Goal: Task Accomplishment & Management: Use online tool/utility

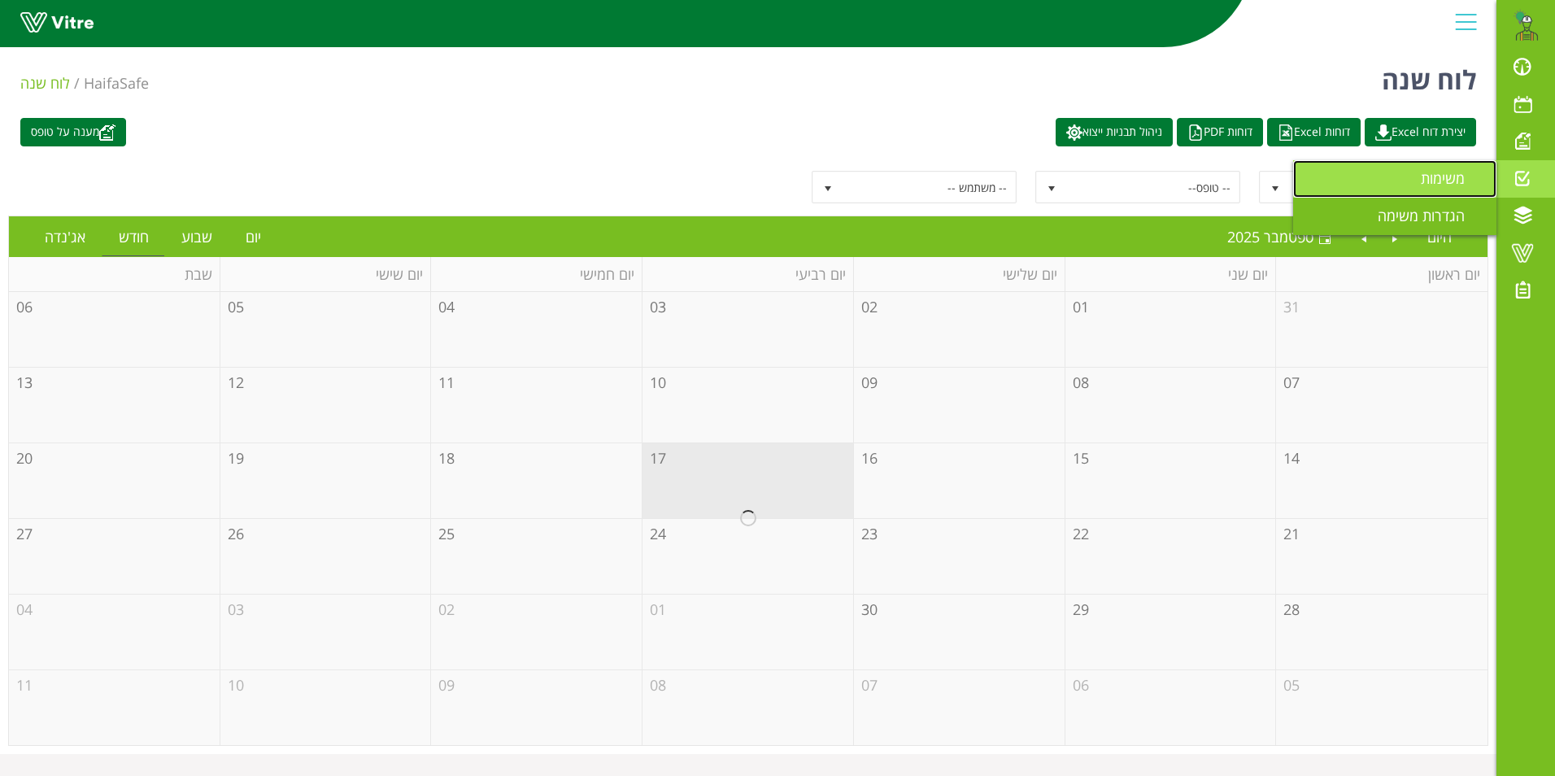
click at [1415, 169] on link "משימות" at bounding box center [1394, 178] width 203 height 37
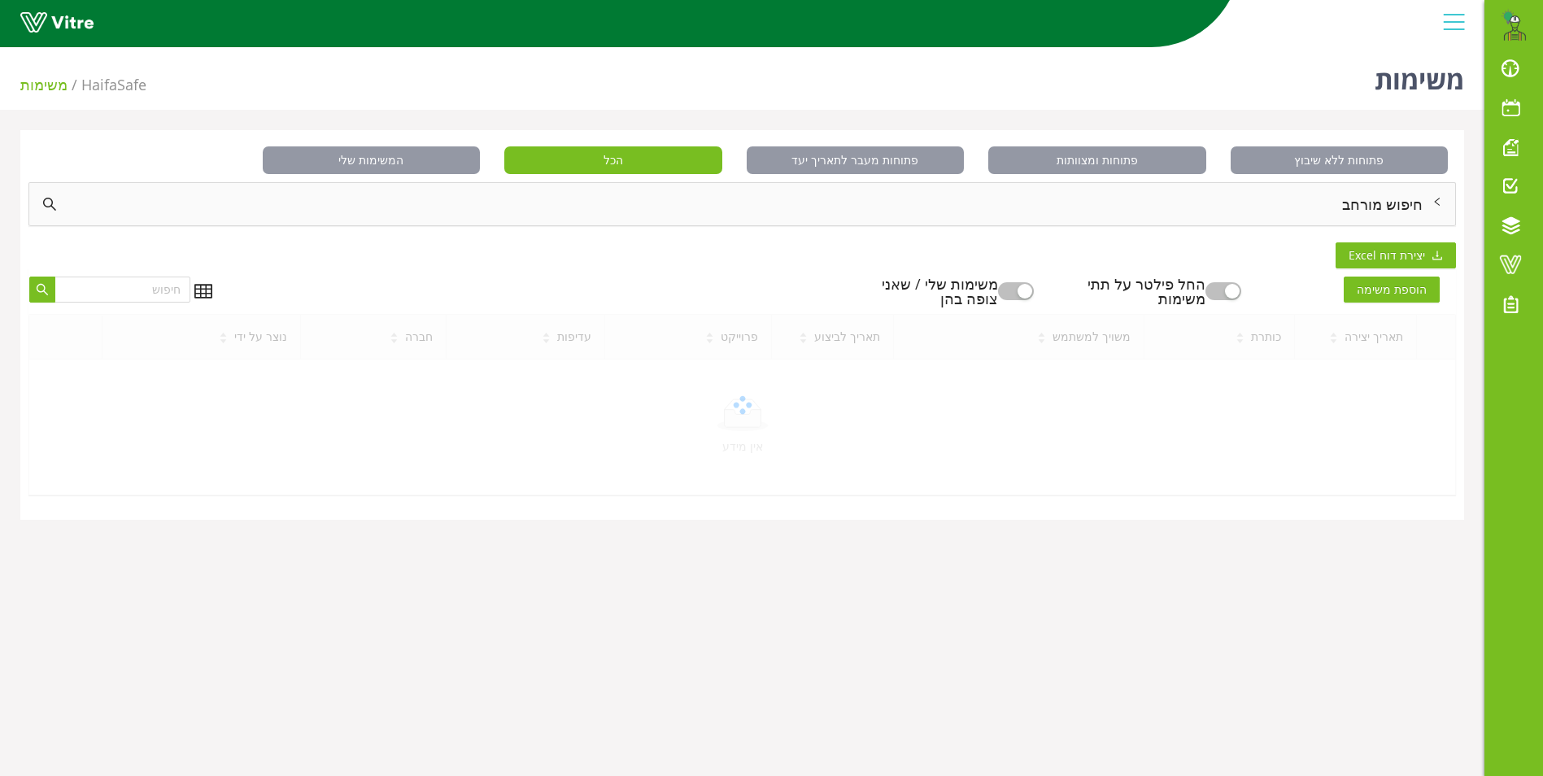
click at [1371, 203] on div "חיפוש מורחב" at bounding box center [742, 204] width 1426 height 42
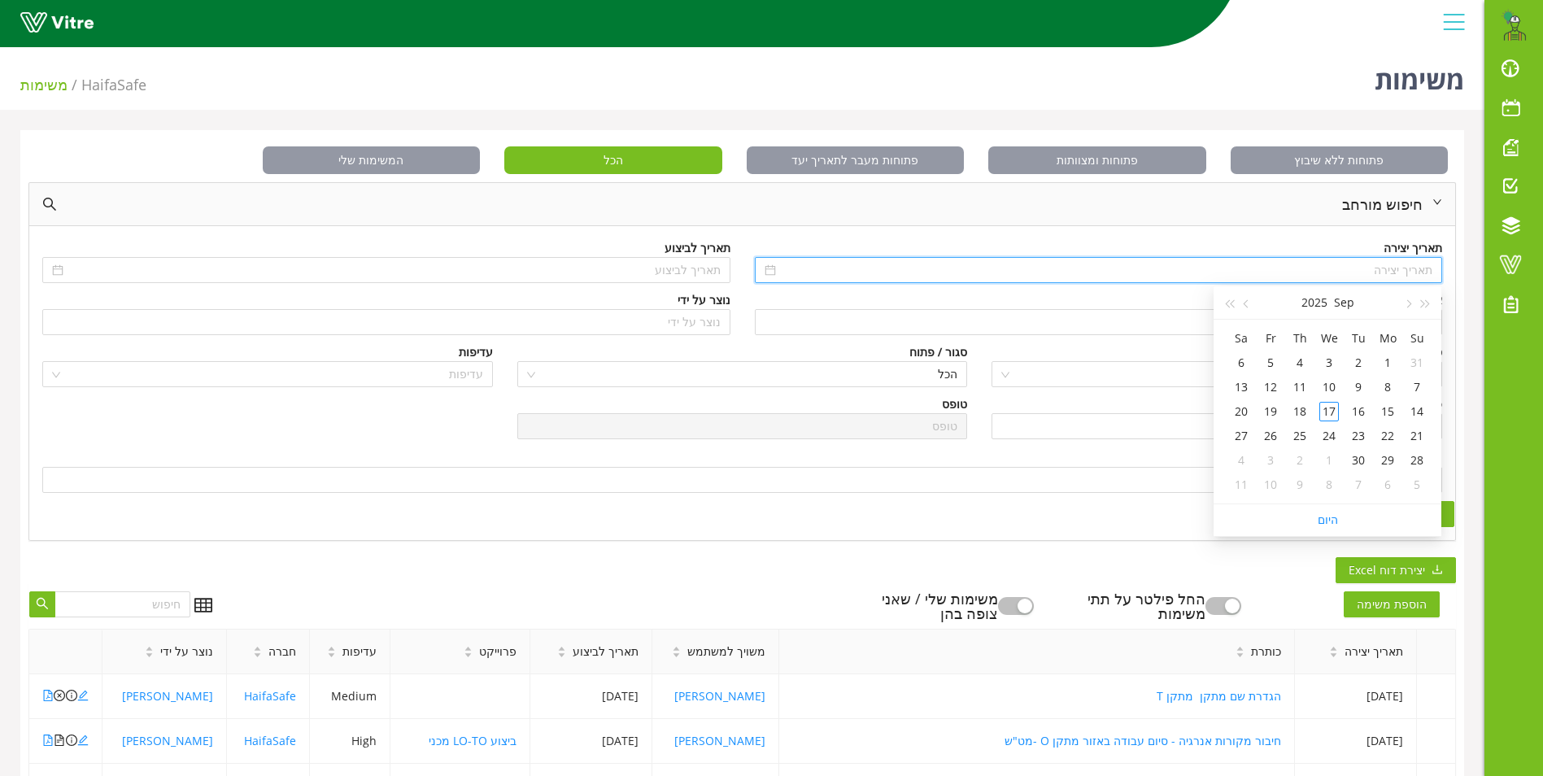
click at [1387, 266] on input at bounding box center [1106, 270] width 654 height 18
type input "31/08/2025"
click at [1422, 305] on span "button" at bounding box center [1426, 304] width 8 height 8
type input "08/09/2024"
click at [1423, 392] on div "8" at bounding box center [1417, 387] width 20 height 20
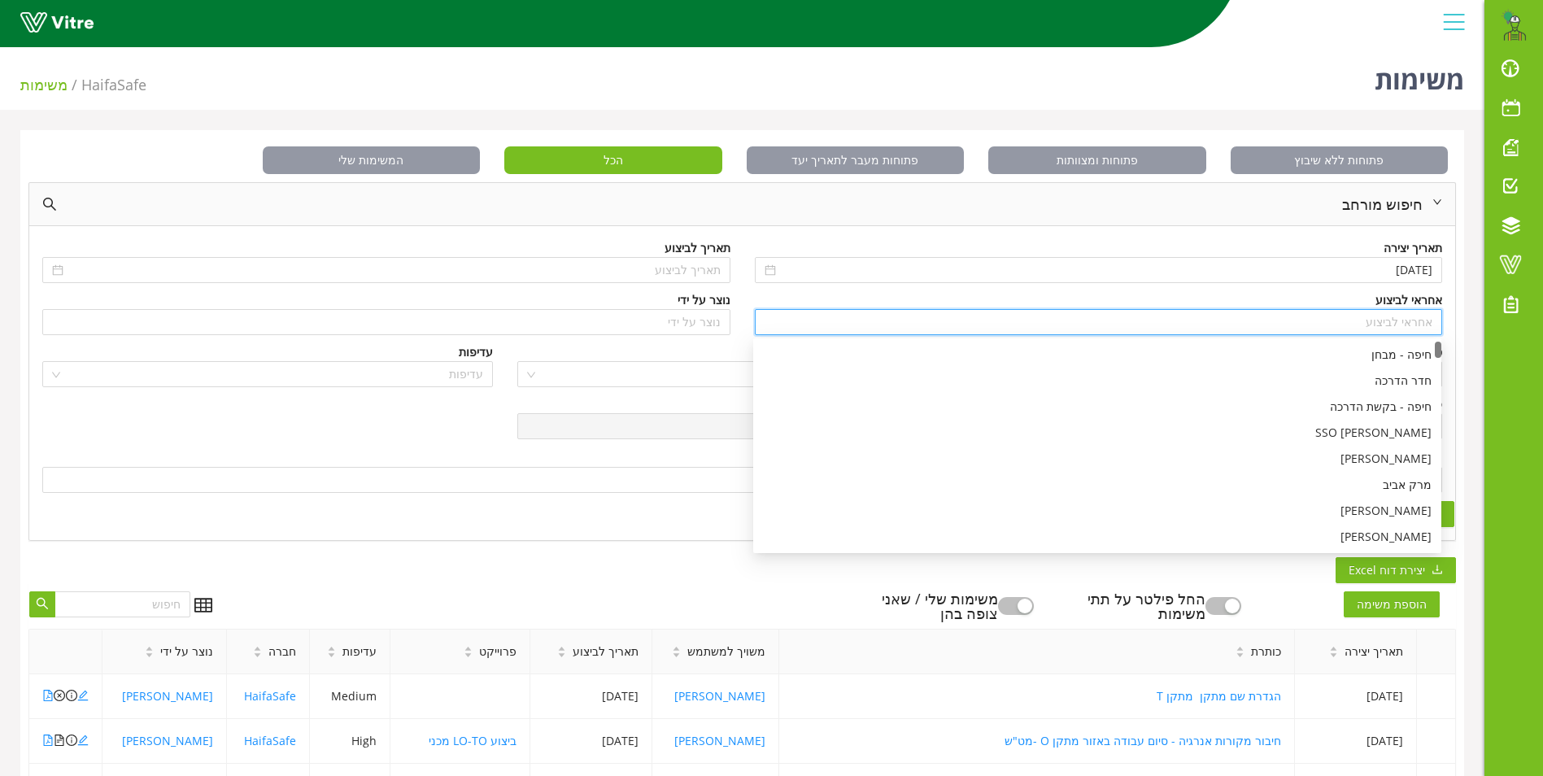
click at [1416, 326] on input "search" at bounding box center [1099, 322] width 669 height 24
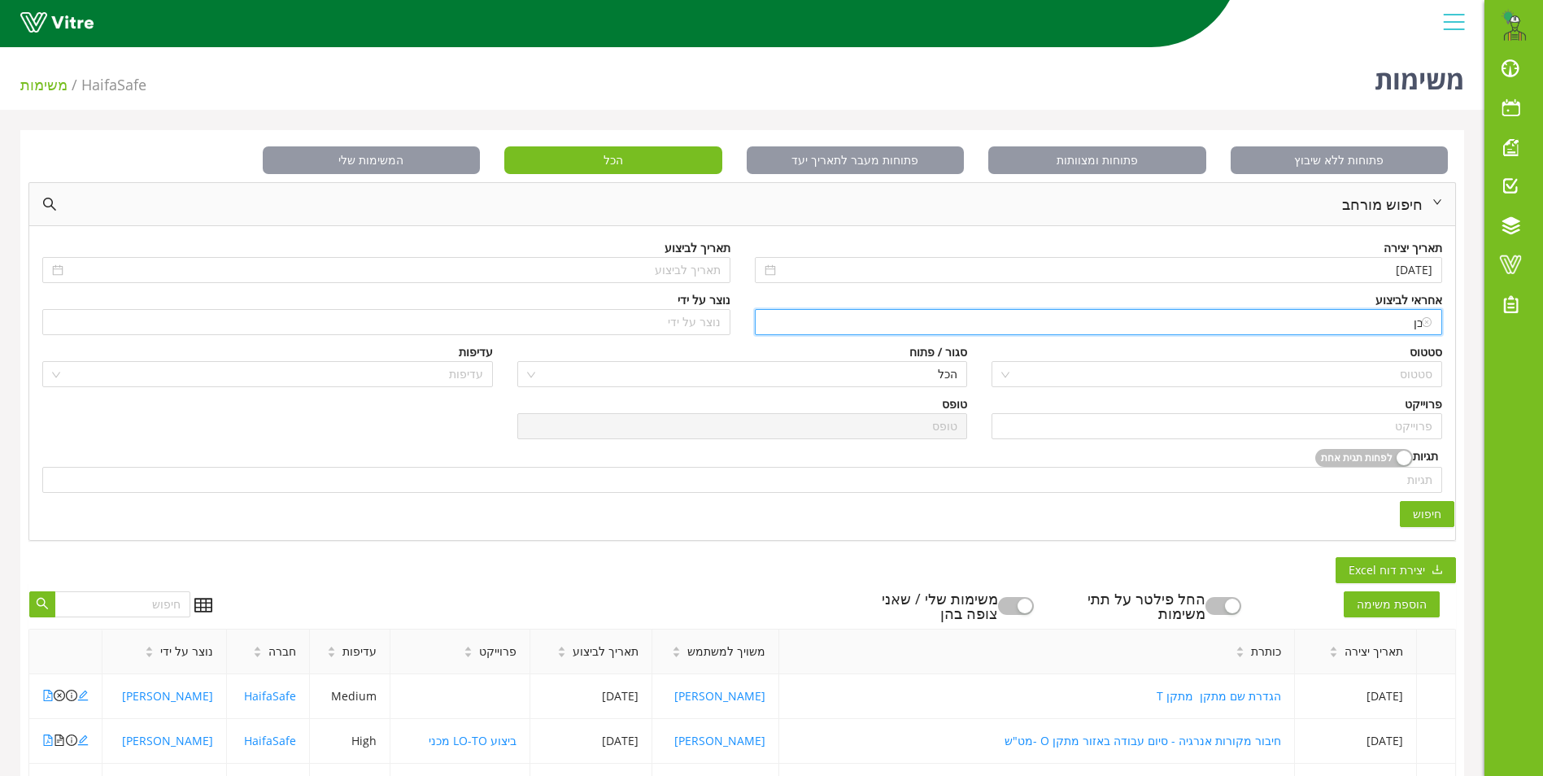
click at [1365, 313] on input "ciבן" at bounding box center [1099, 322] width 669 height 24
click at [1359, 379] on input "search" at bounding box center [1223, 374] width 420 height 24
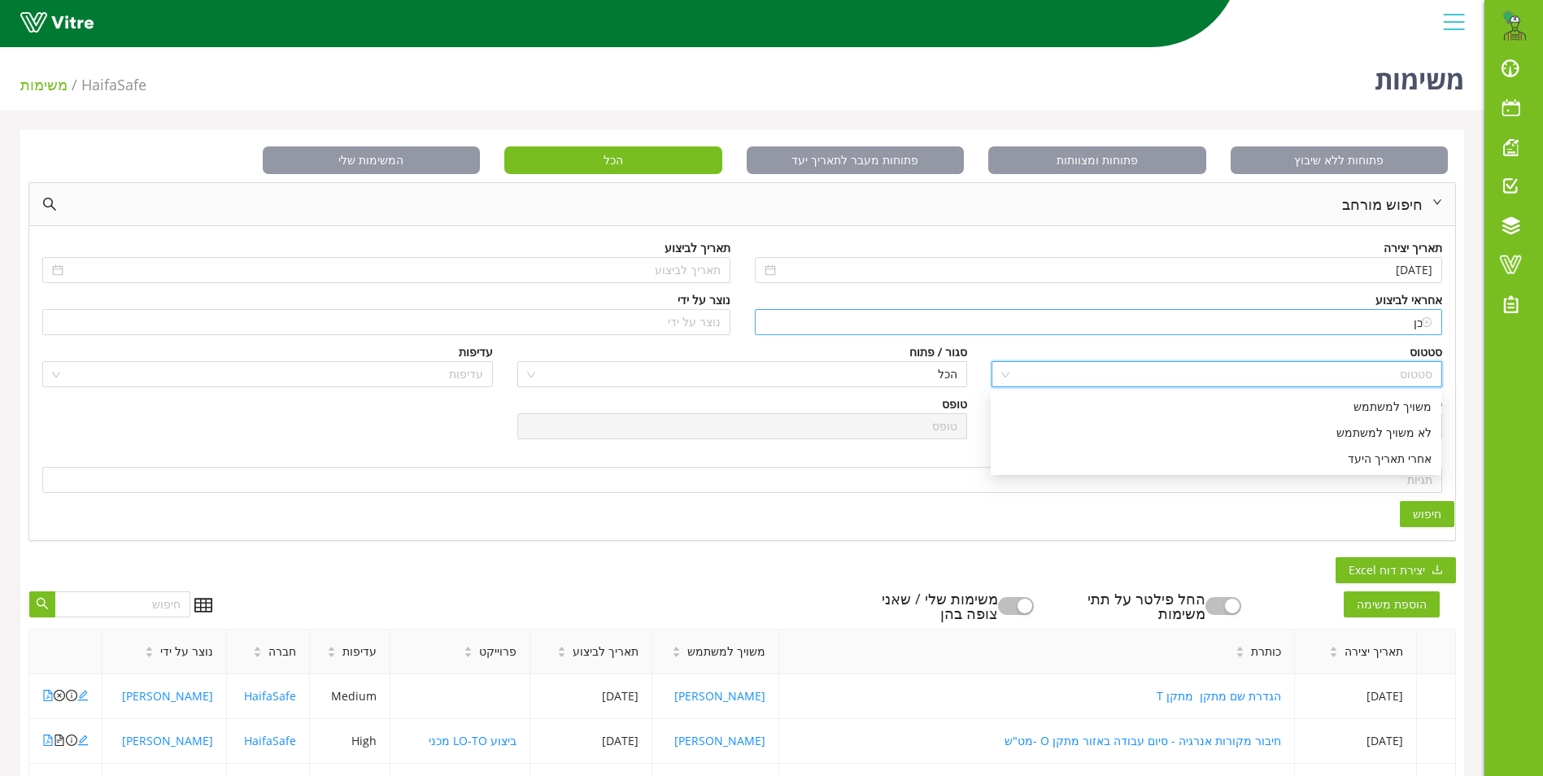
click at [1379, 328] on input "ciבן" at bounding box center [1099, 322] width 669 height 24
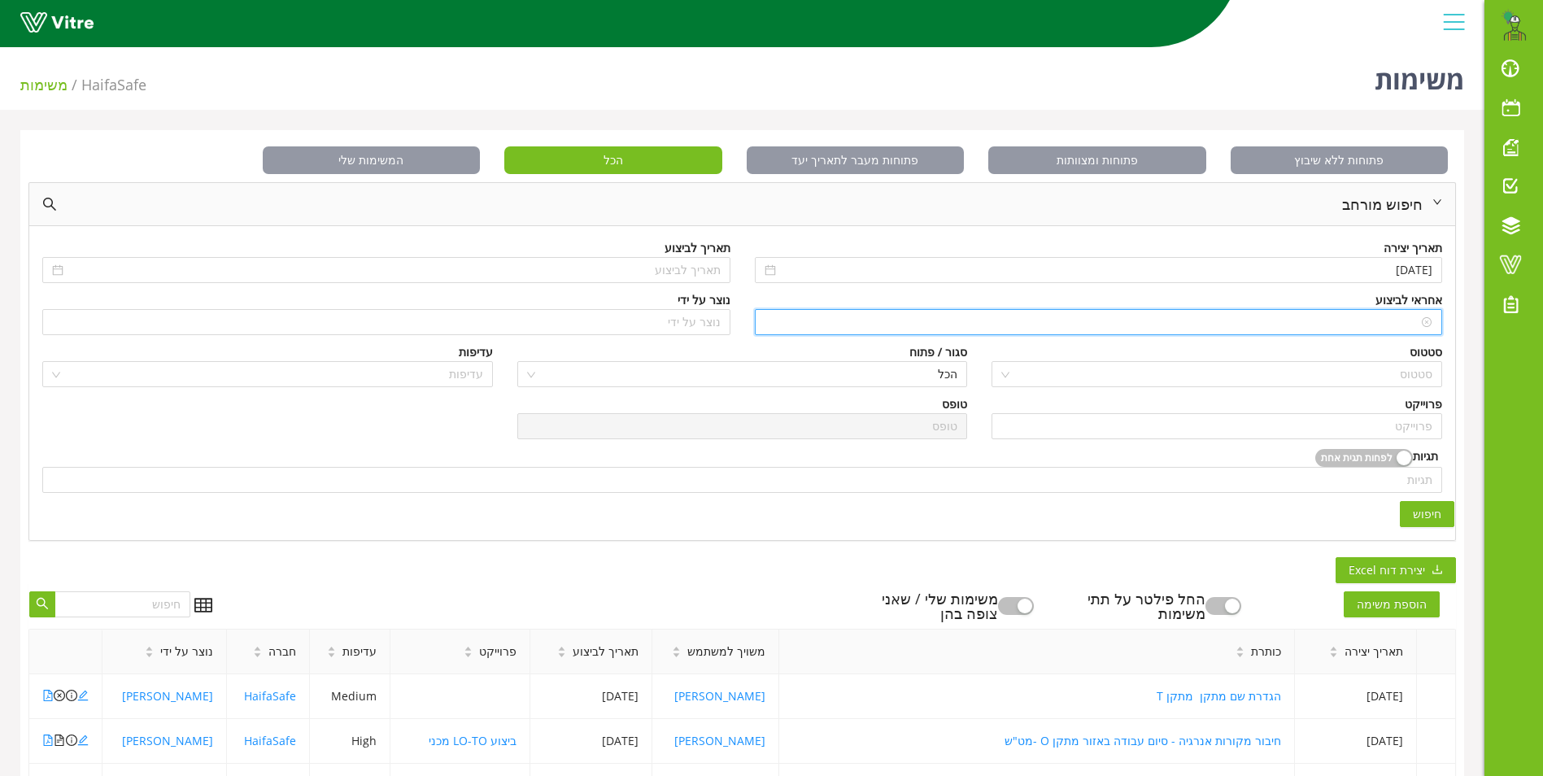
type input "c"
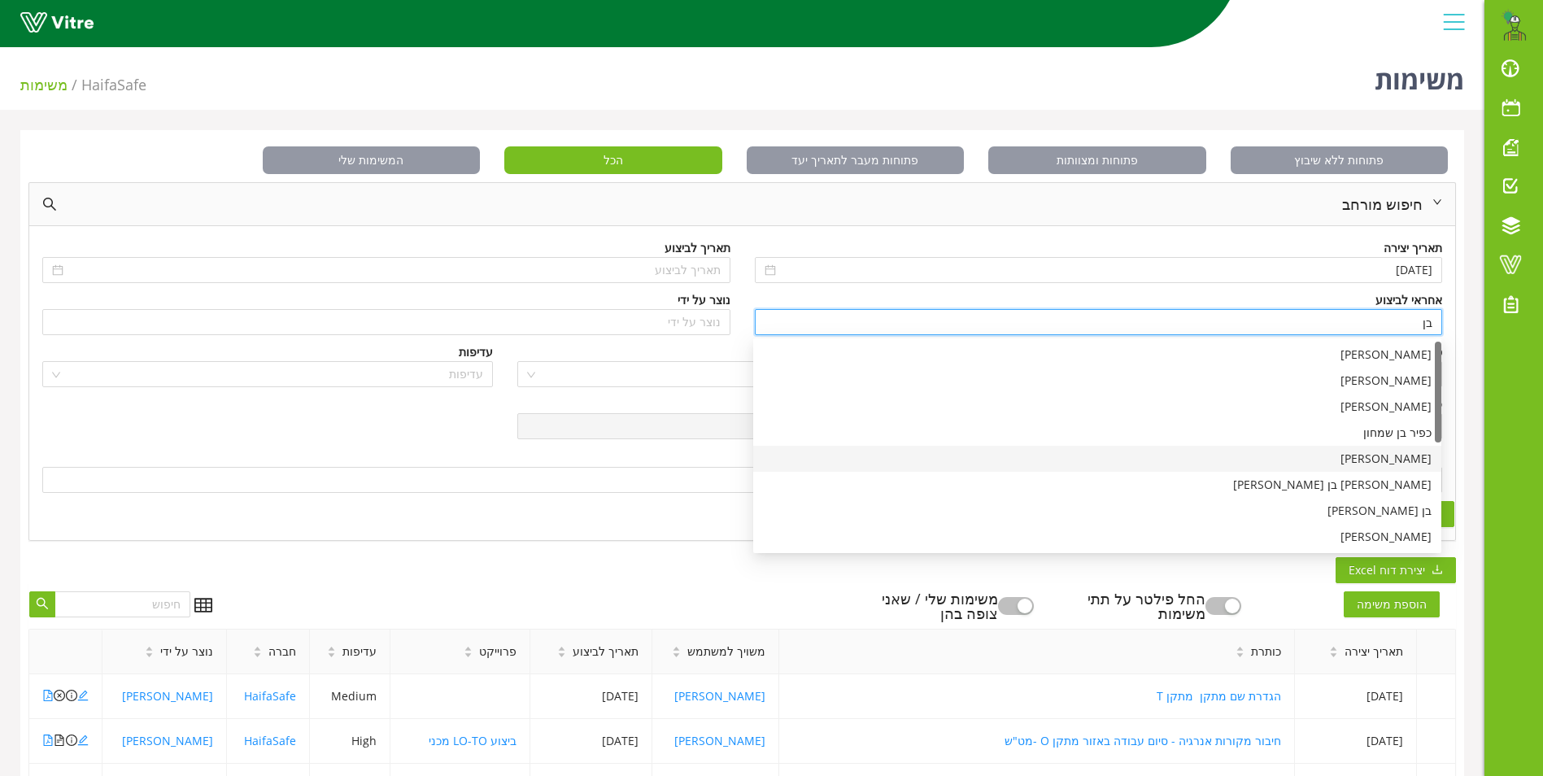
click at [1400, 451] on div "בן שרעבי" at bounding box center [1097, 459] width 669 height 18
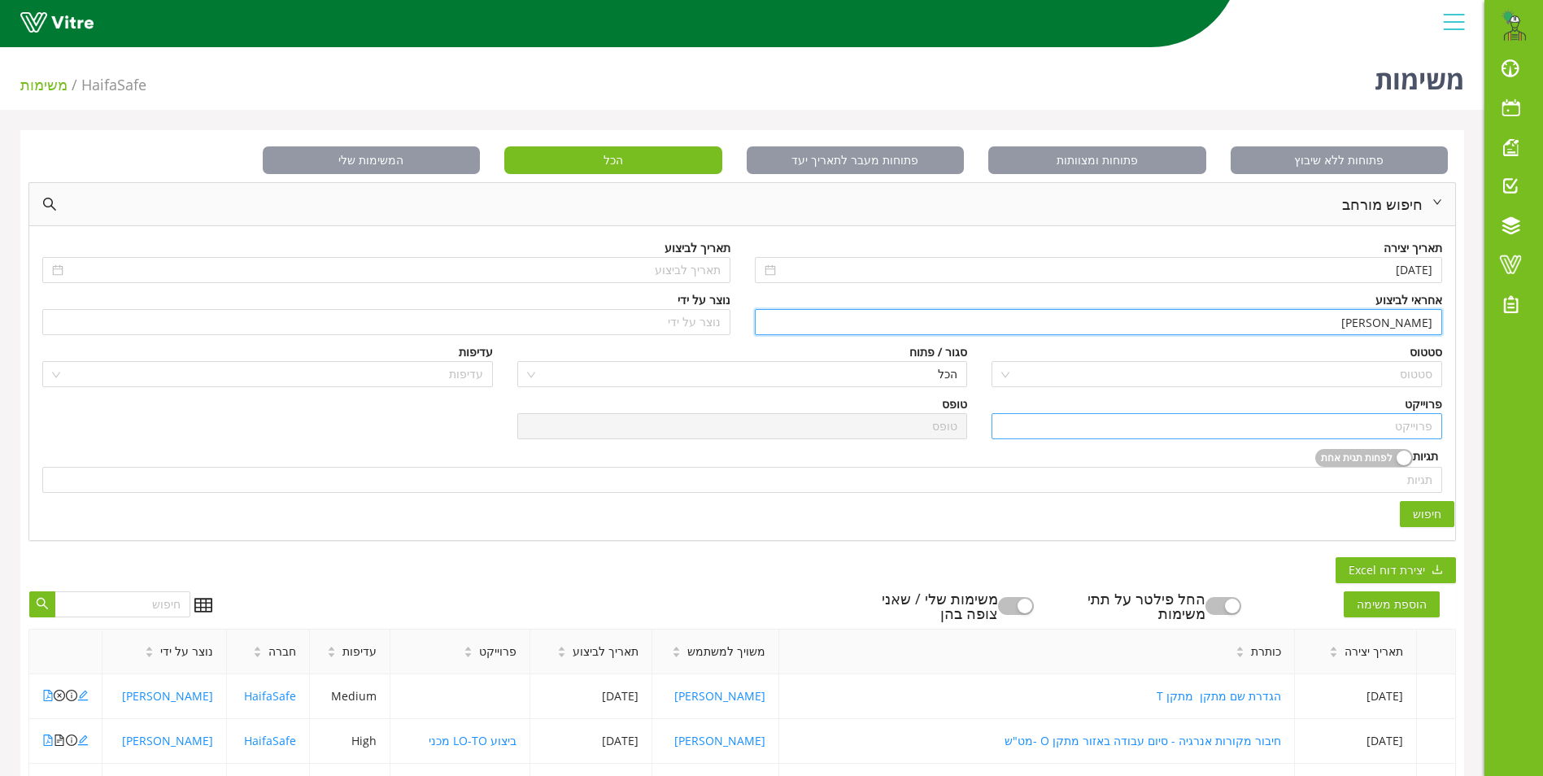
type input "בן שרעבי"
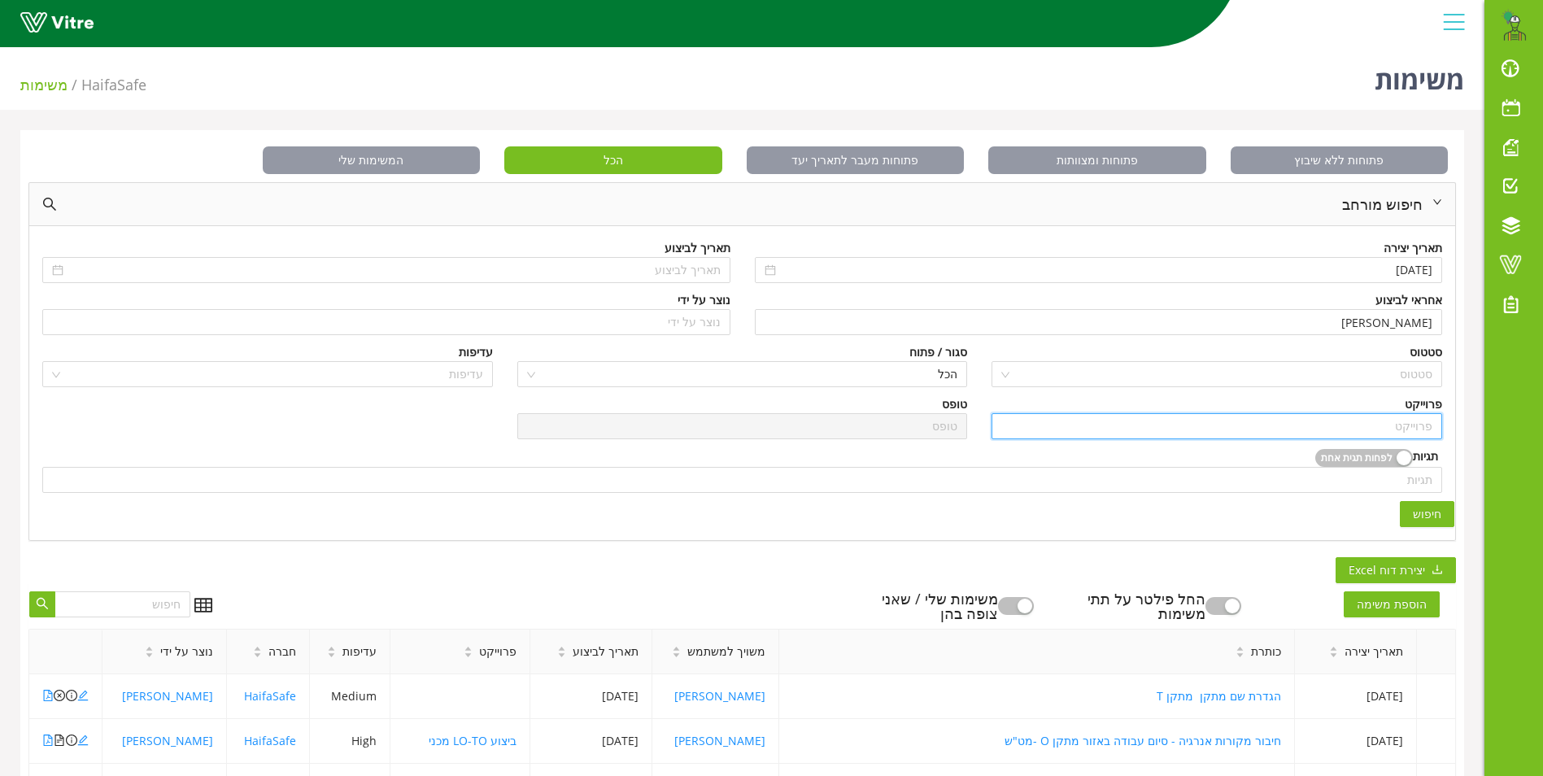
click at [1414, 429] on input "search" at bounding box center [1216, 426] width 431 height 24
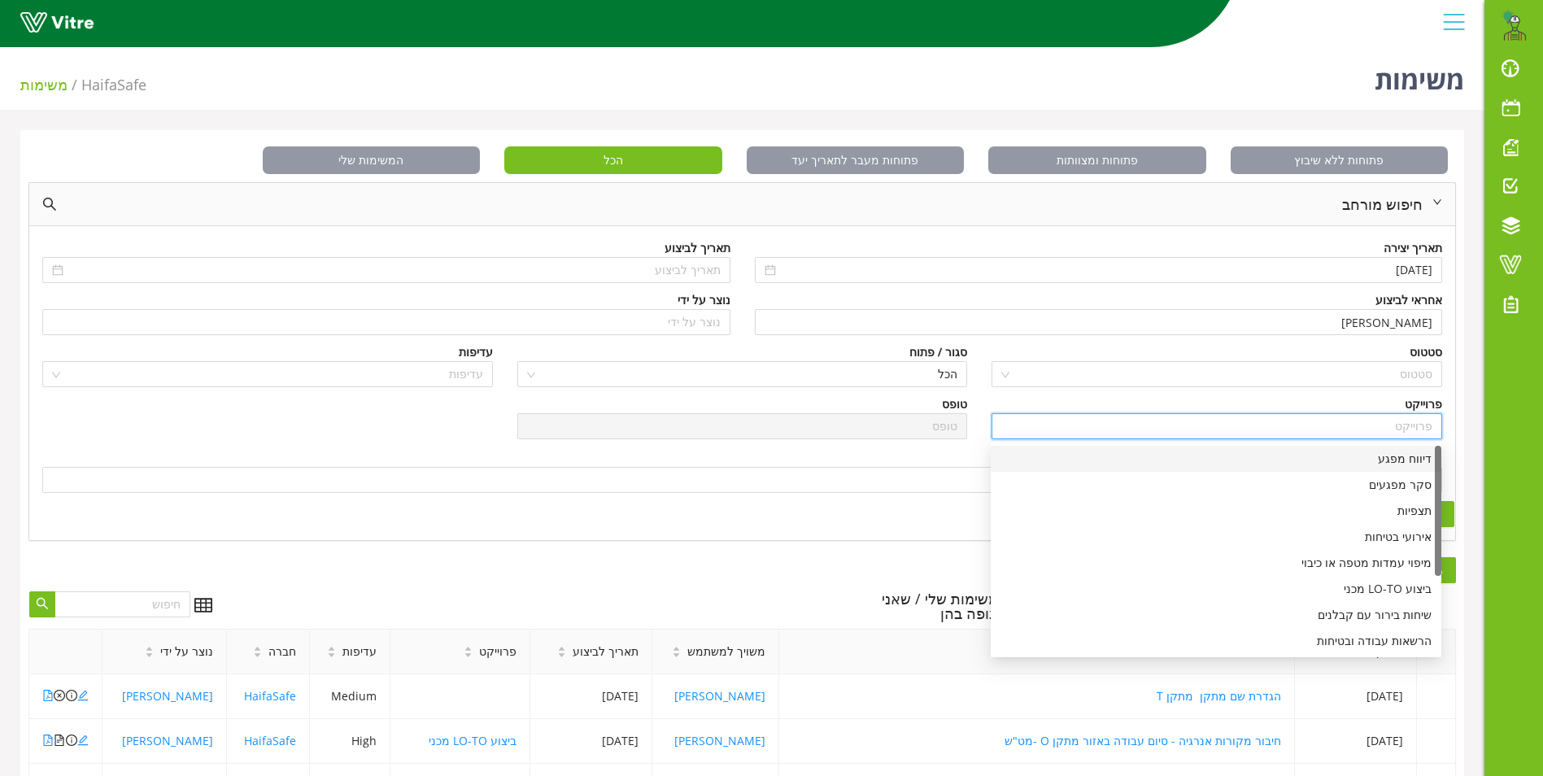
click at [1410, 461] on div "דיווח מפגע" at bounding box center [1216, 459] width 431 height 18
type input "דיווח מפגע"
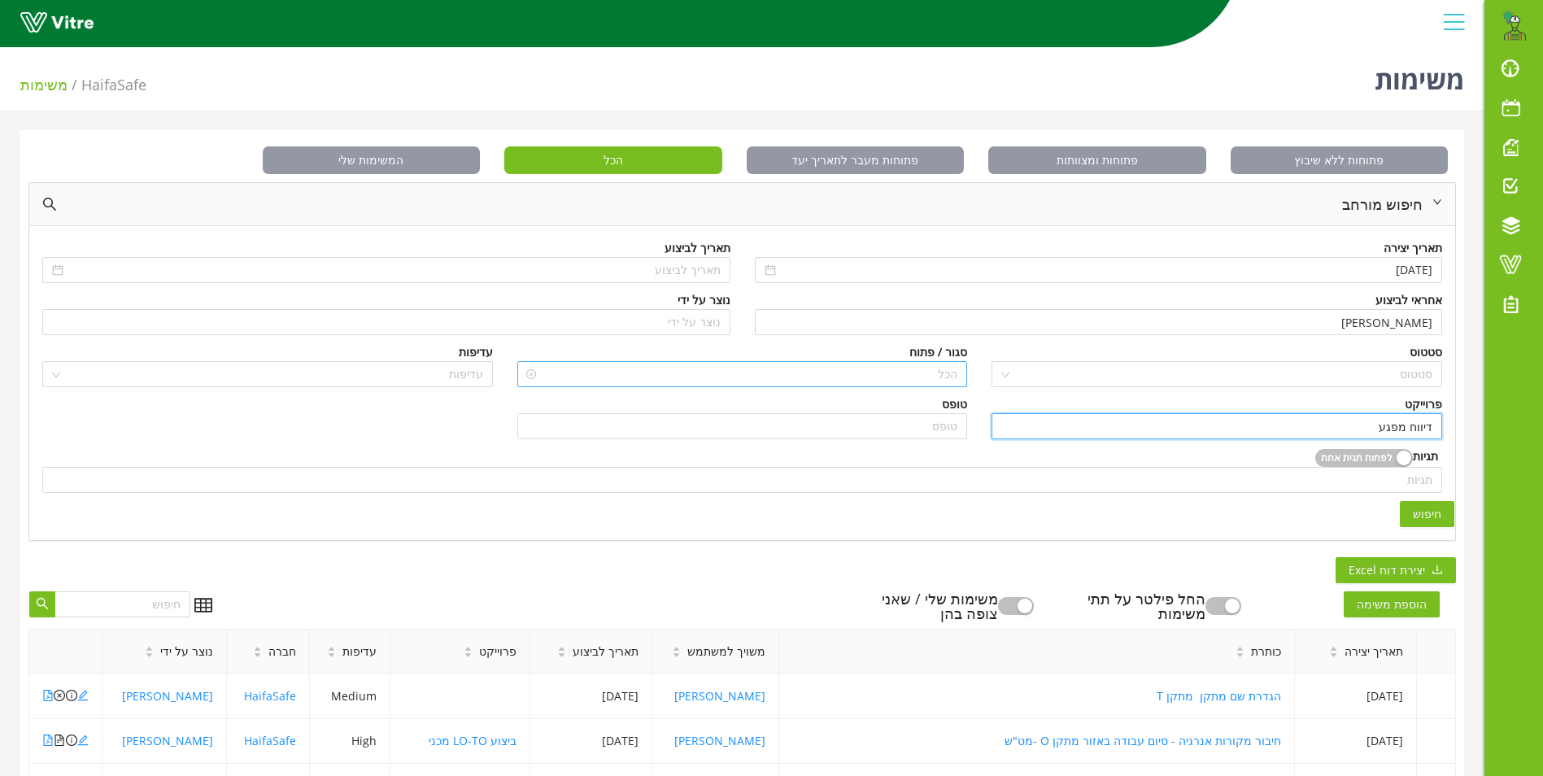
click at [936, 373] on span "הכל" at bounding box center [742, 374] width 431 height 24
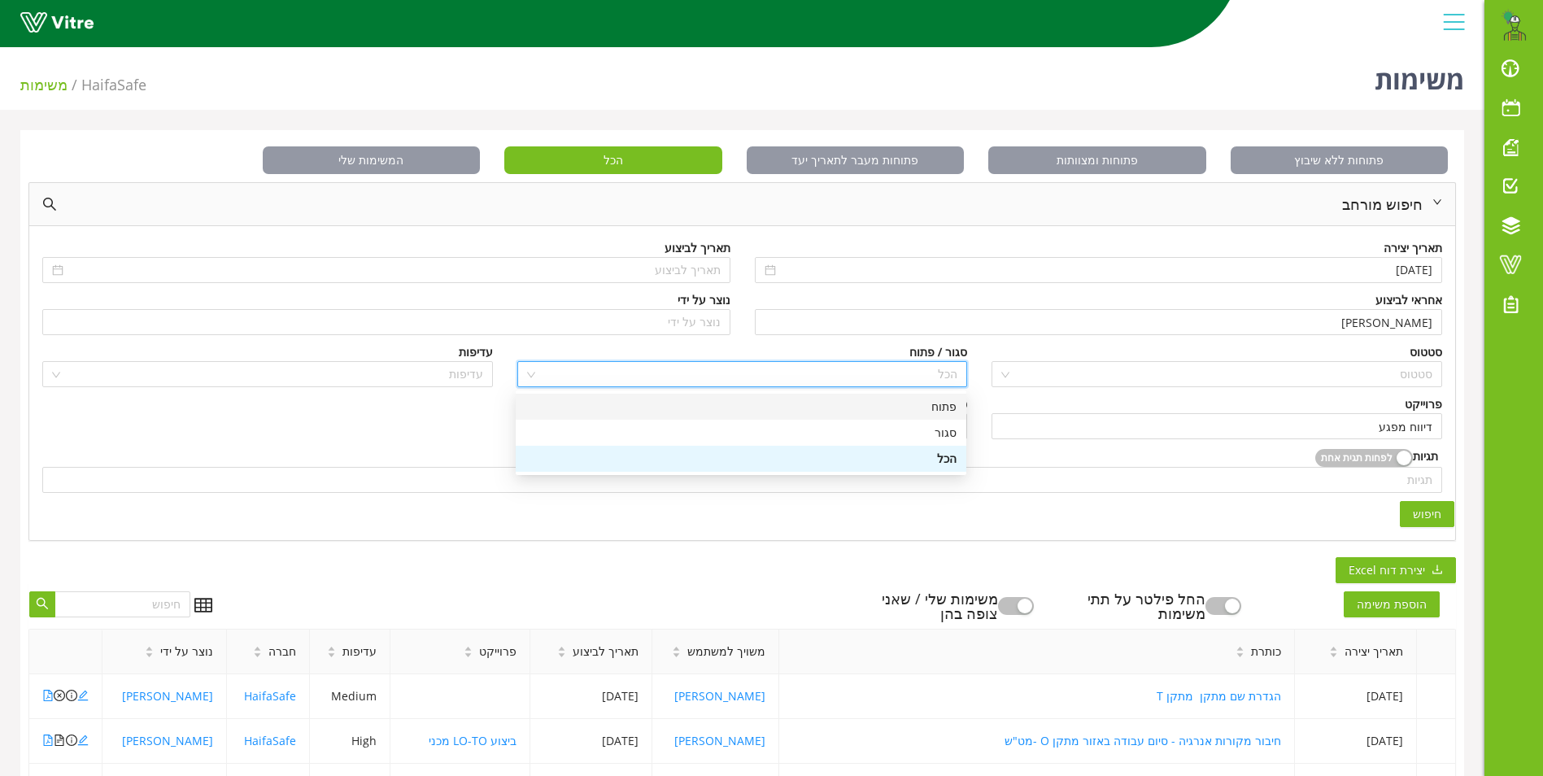
click at [944, 404] on div "פתוח" at bounding box center [740, 407] width 431 height 18
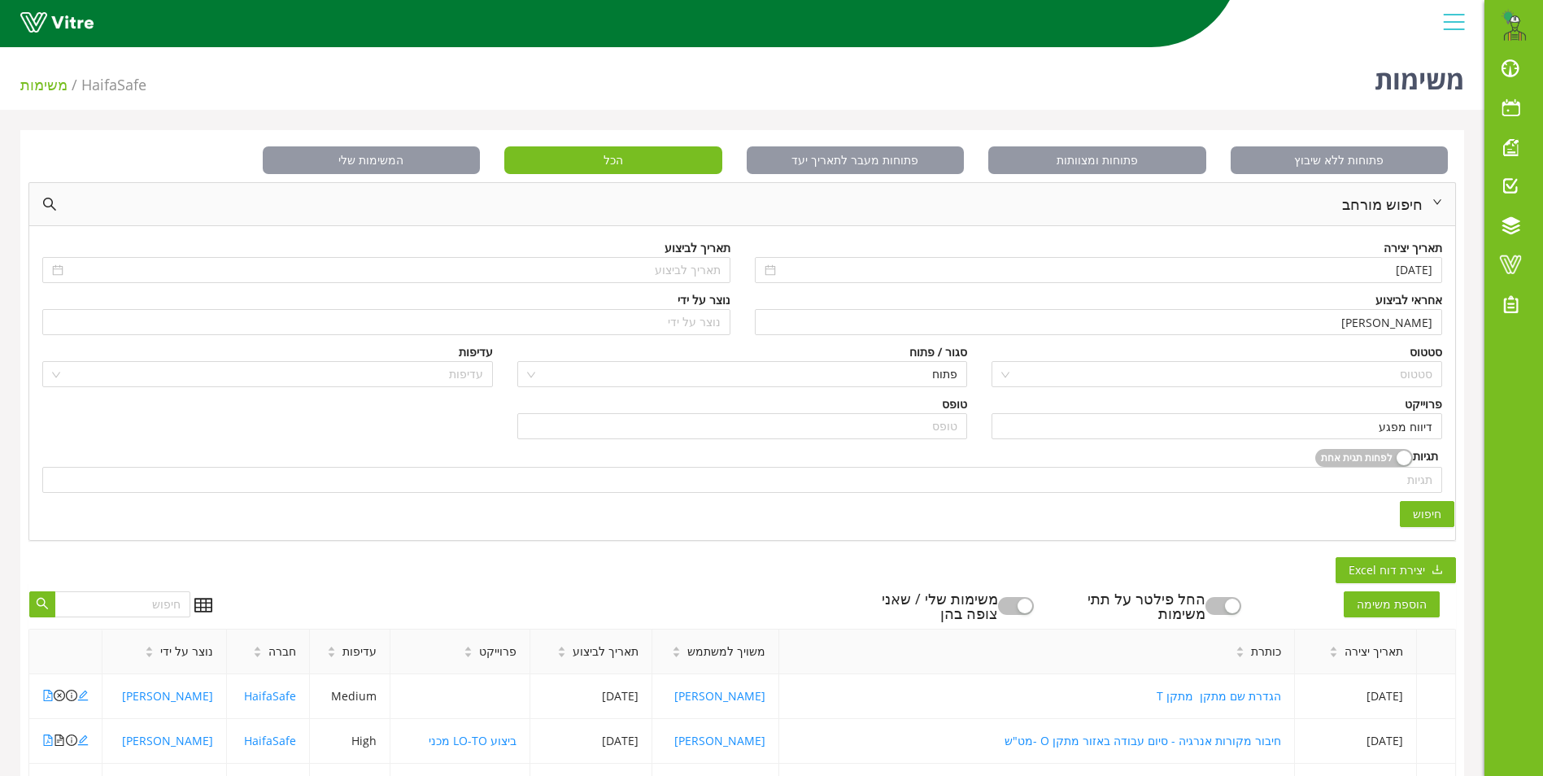
click at [1439, 519] on span "חיפוש" at bounding box center [1427, 514] width 28 height 18
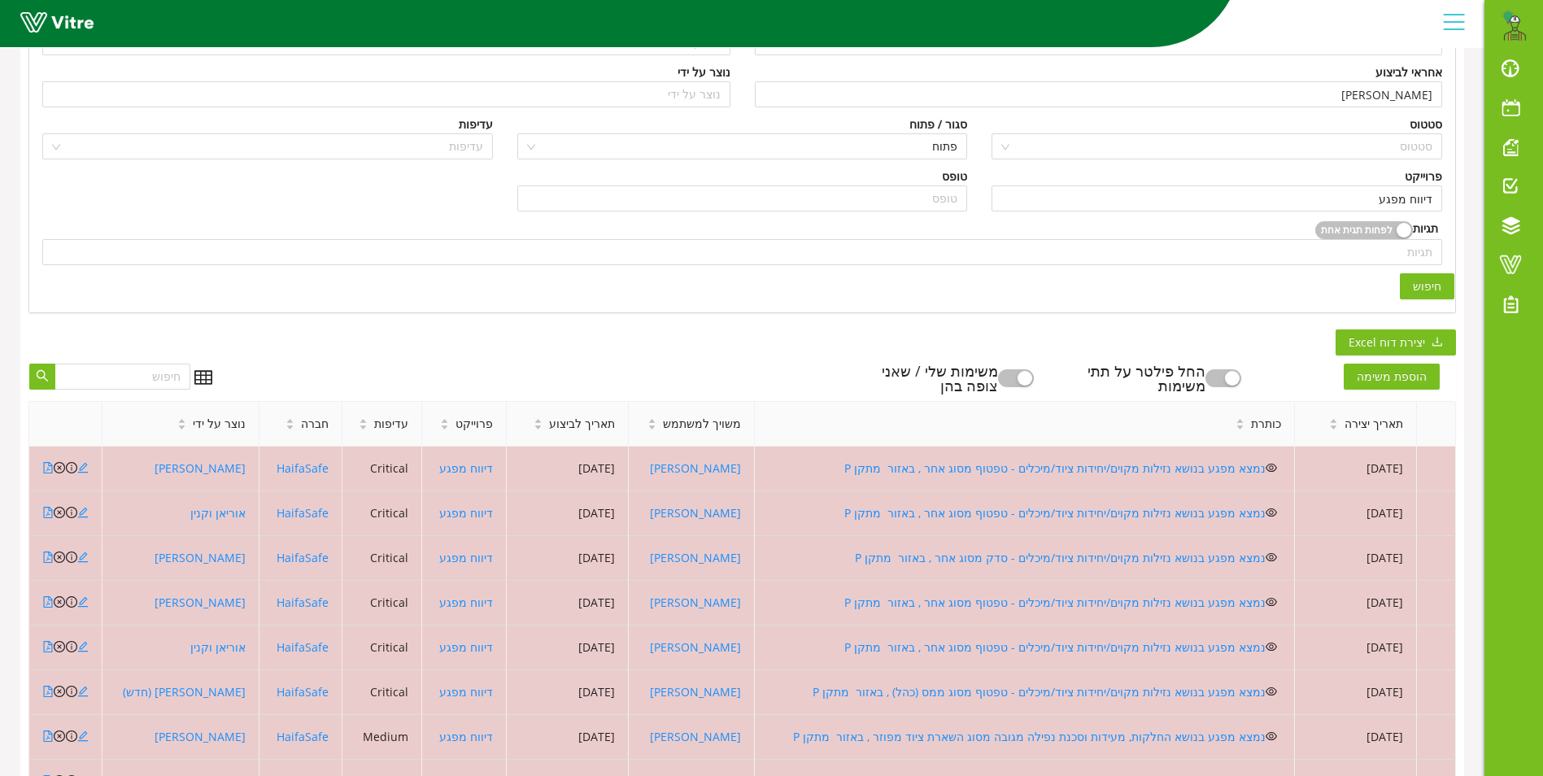
scroll to position [244, 0]
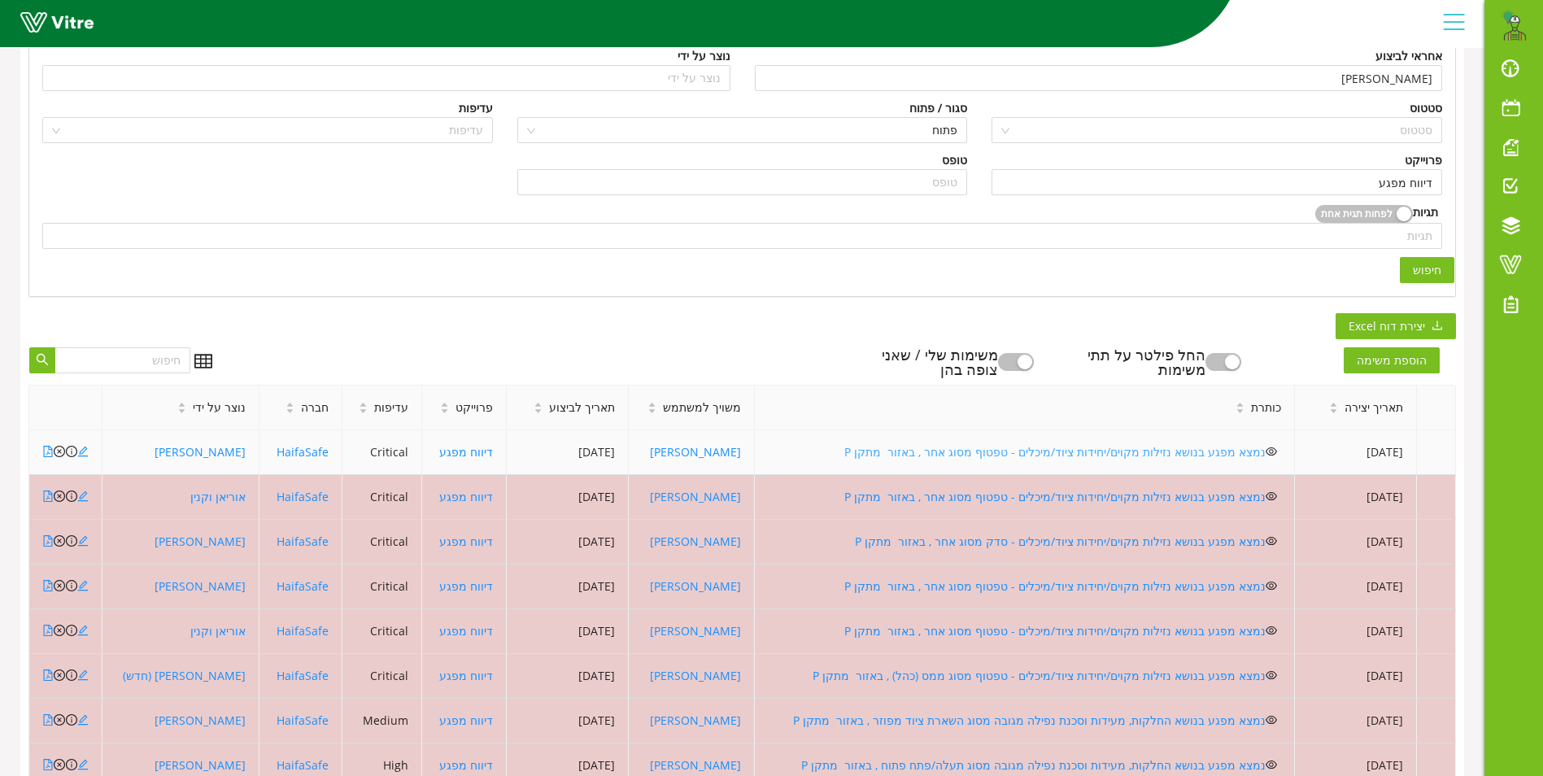
click at [928, 456] on link "נמצא מפגע בנושא נזילות מקוים/יחידות ציוד/מיכלים - טפטוף מסוג אחר , באזור מתקן P" at bounding box center [1054, 451] width 421 height 15
click at [53, 450] on icon "file-pdf" at bounding box center [47, 451] width 11 height 11
click at [63, 451] on icon "close-circle" at bounding box center [59, 451] width 11 height 11
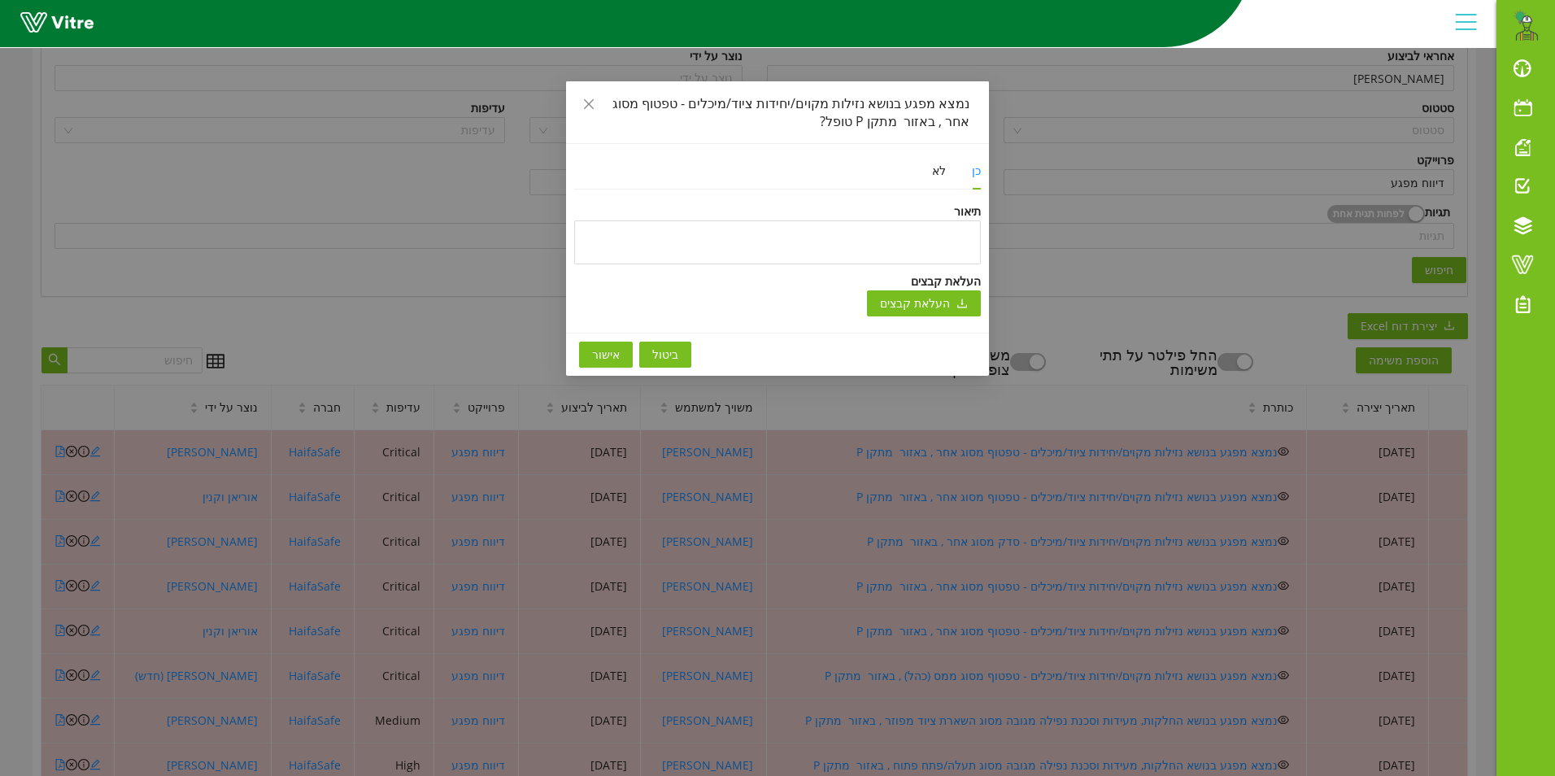
click at [594, 354] on span "אישור" at bounding box center [606, 355] width 28 height 18
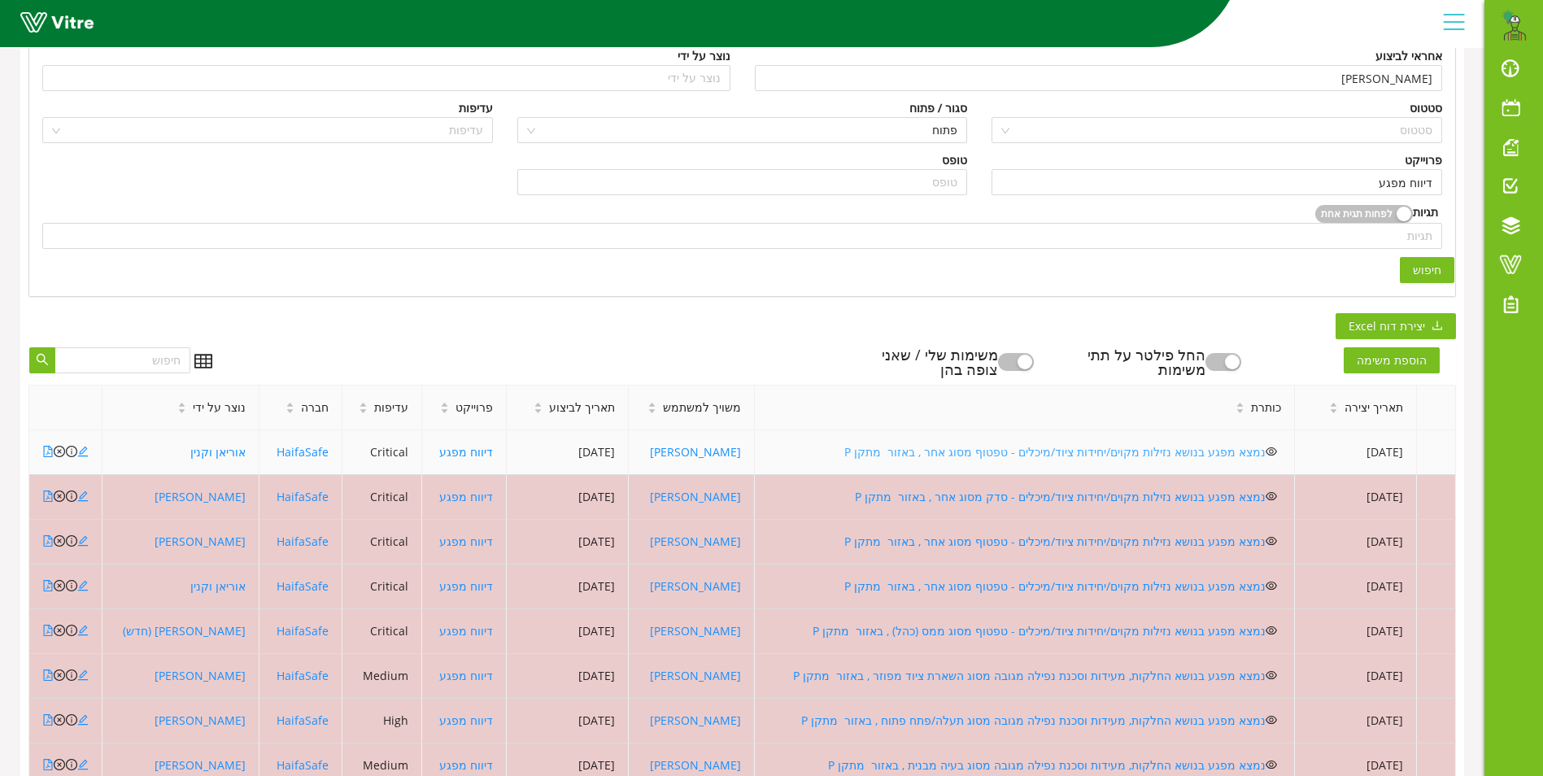
click at [963, 451] on link "נמצא מפגע בנושא נזילות מקוים/יחידות ציוד/מיכלים - טפטוף מסוג אחר , באזור מתקן P" at bounding box center [1054, 451] width 421 height 15
click at [60, 455] on icon "close-circle" at bounding box center [59, 451] width 11 height 11
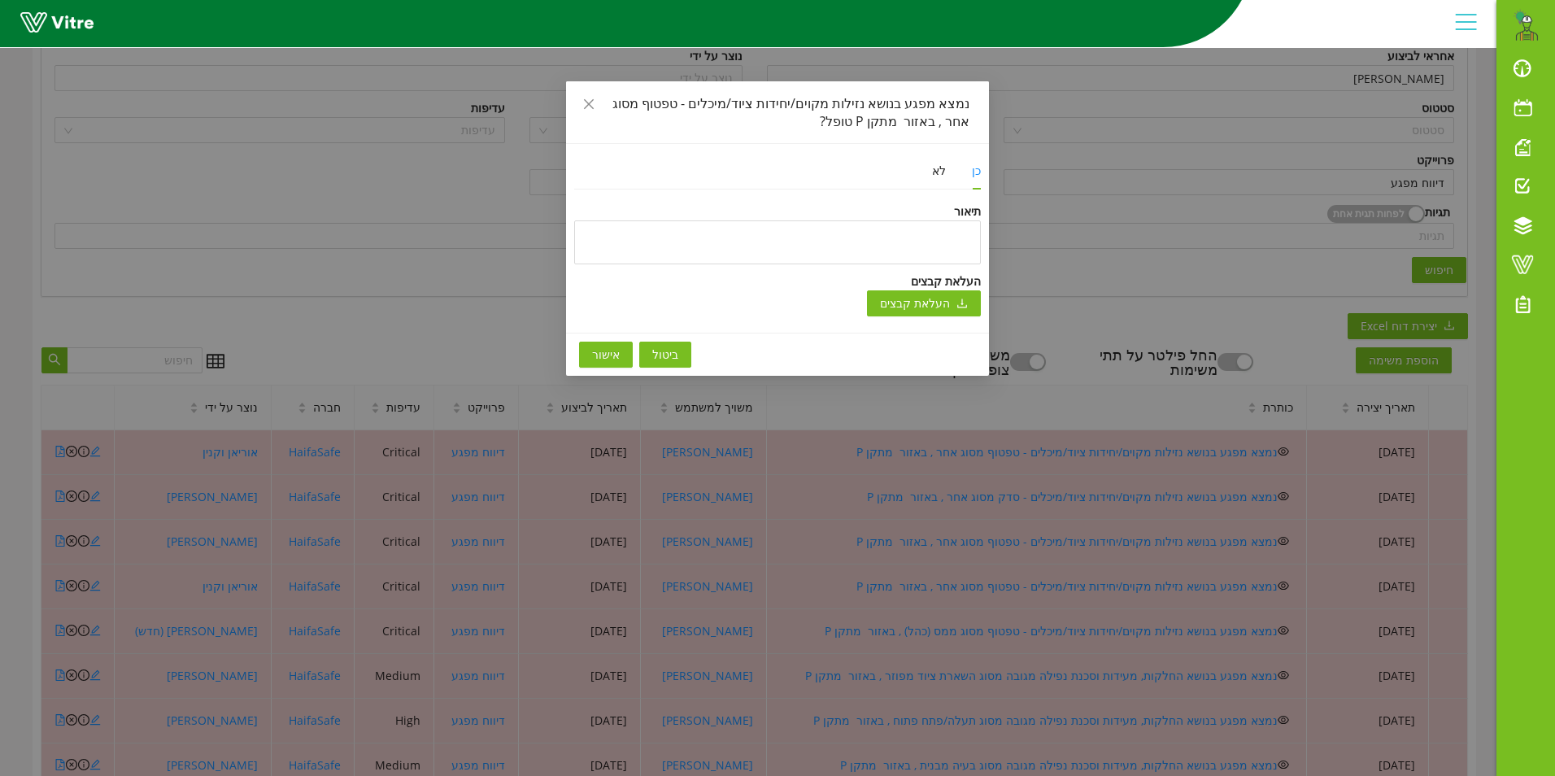
click at [621, 356] on button "אישור" at bounding box center [606, 355] width 54 height 26
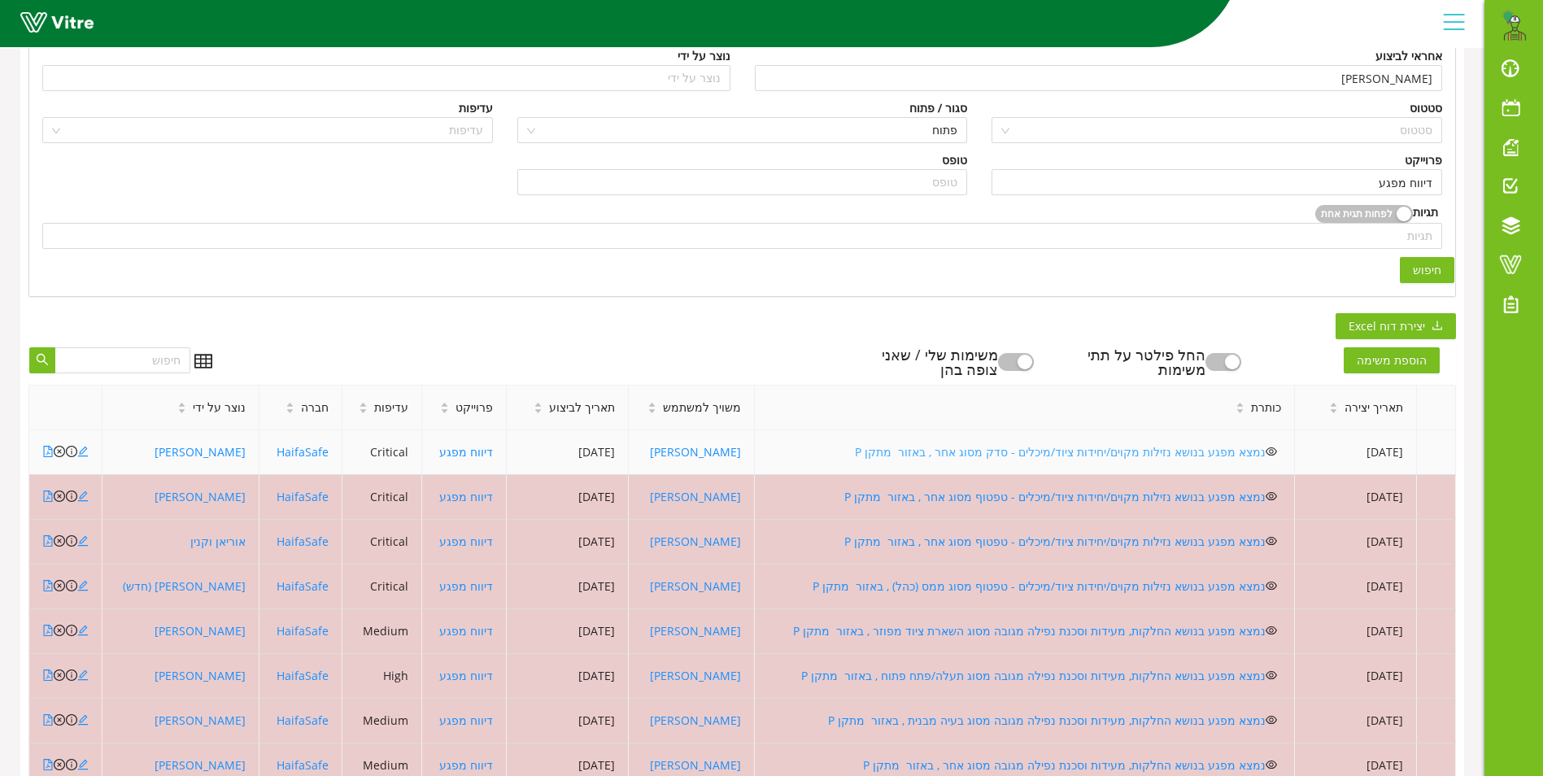
click at [969, 448] on link "נמצא מפגע בנושא נזילות מקוים/יחידות ציוד/מיכלים - סדק מסוג אחר , באזור מתקן P" at bounding box center [1060, 451] width 411 height 15
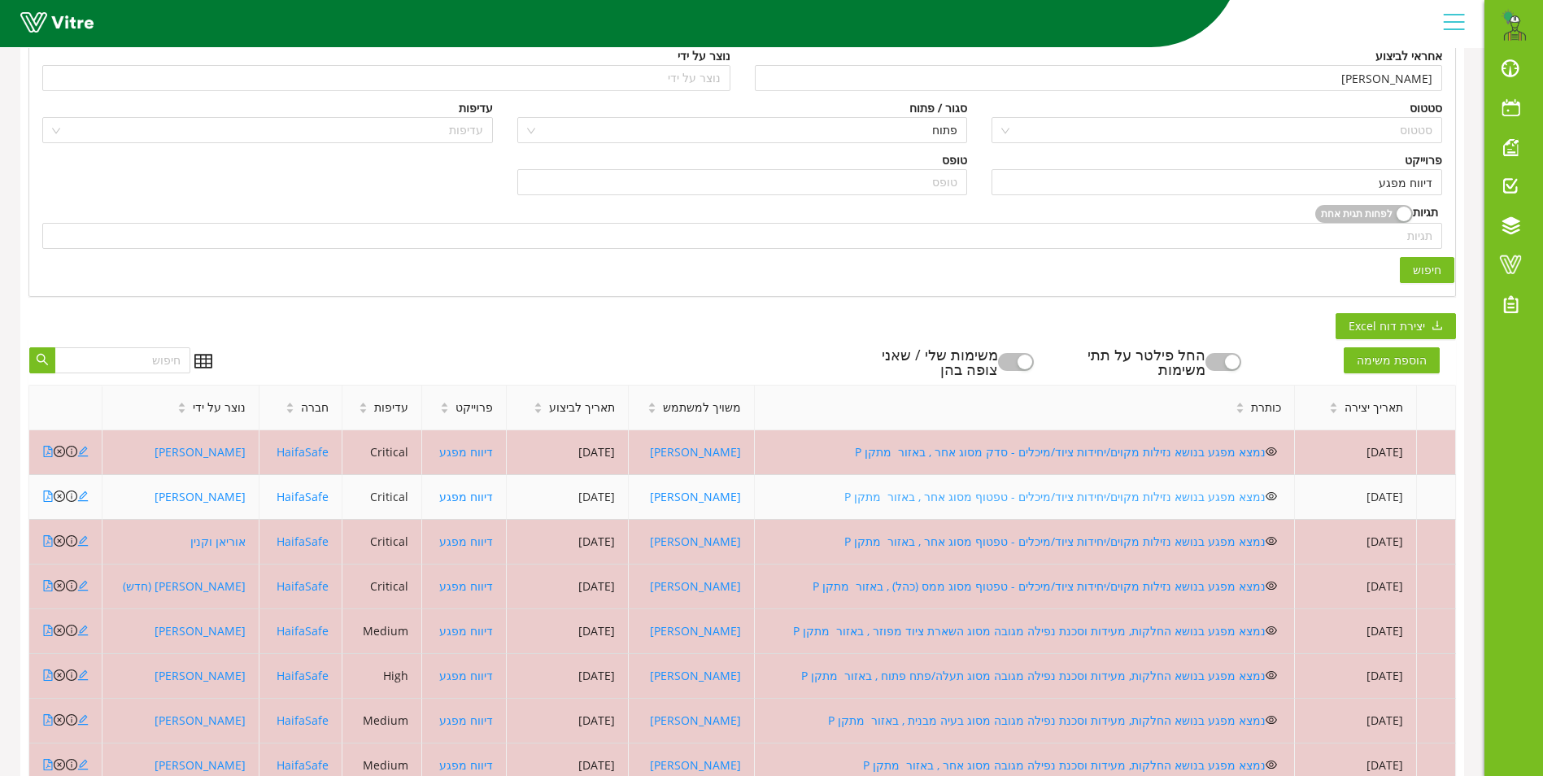
click at [1068, 499] on link "נמצא מפגע בנושא נזילות מקוים/יחידות ציוד/מיכלים - טפטוף מסוג אחר , באזור מתקן P" at bounding box center [1054, 496] width 421 height 15
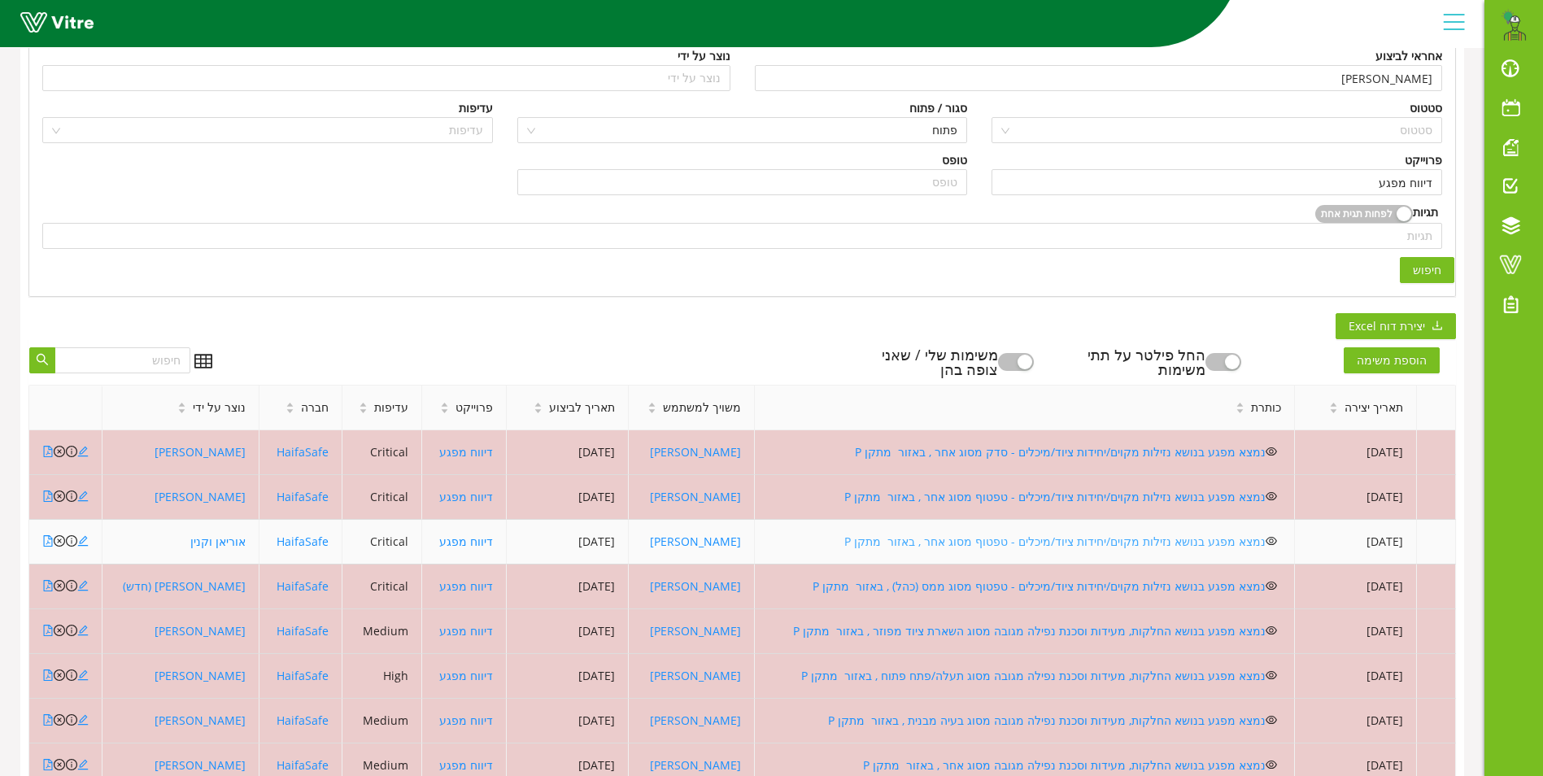
click at [986, 539] on link "נמצא מפגע בנושא נזילות מקוים/יחידות ציוד/מיכלים - טפטוף מסוג אחר , באזור מתקן P" at bounding box center [1054, 541] width 421 height 15
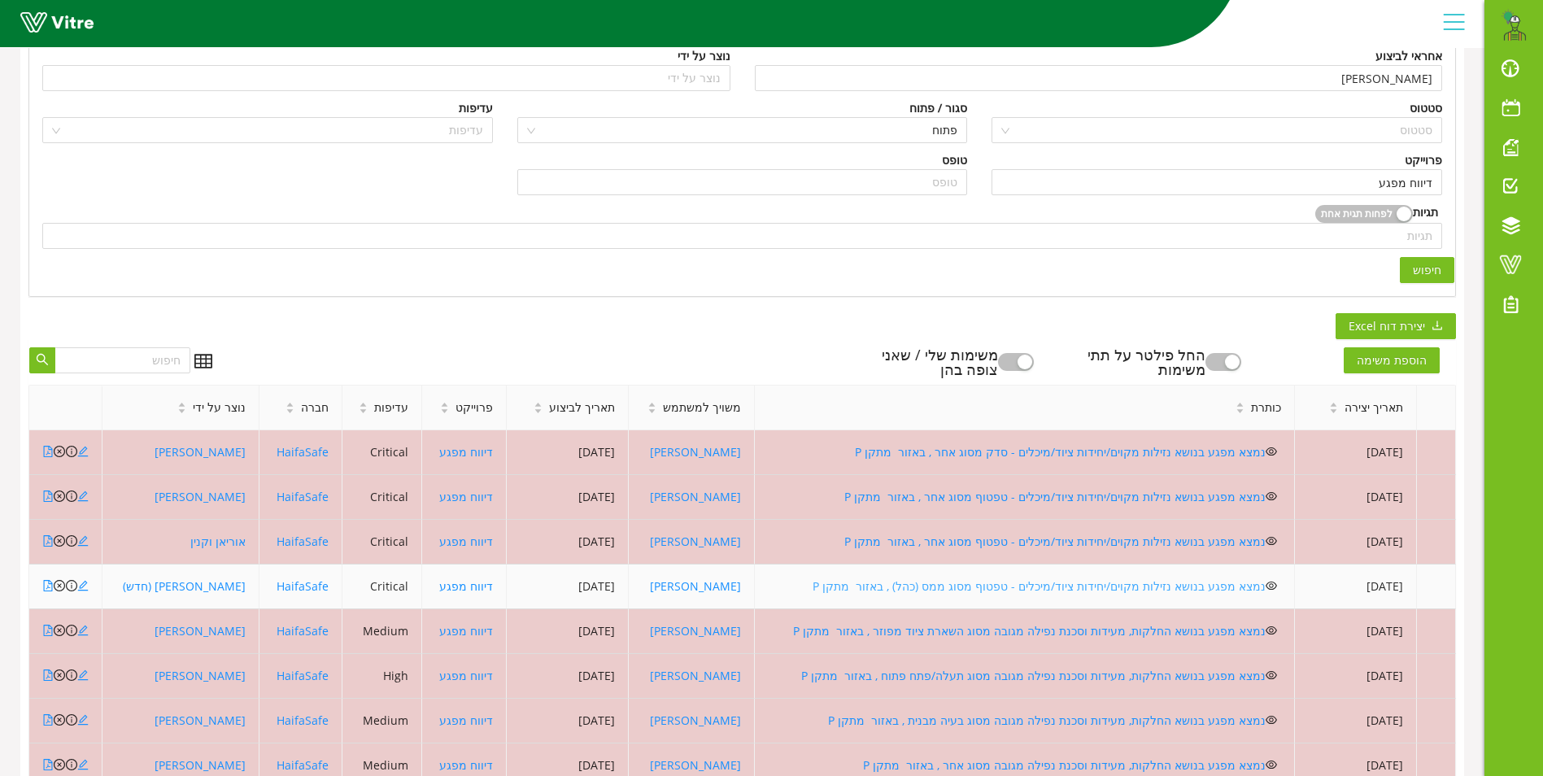
click at [1031, 587] on link "נמצא מפגע בנושא נזילות מקוים/יחידות ציוד/מיכלים - טפטוף מסוג ממס (כהל) , באזור …" at bounding box center [1039, 585] width 453 height 15
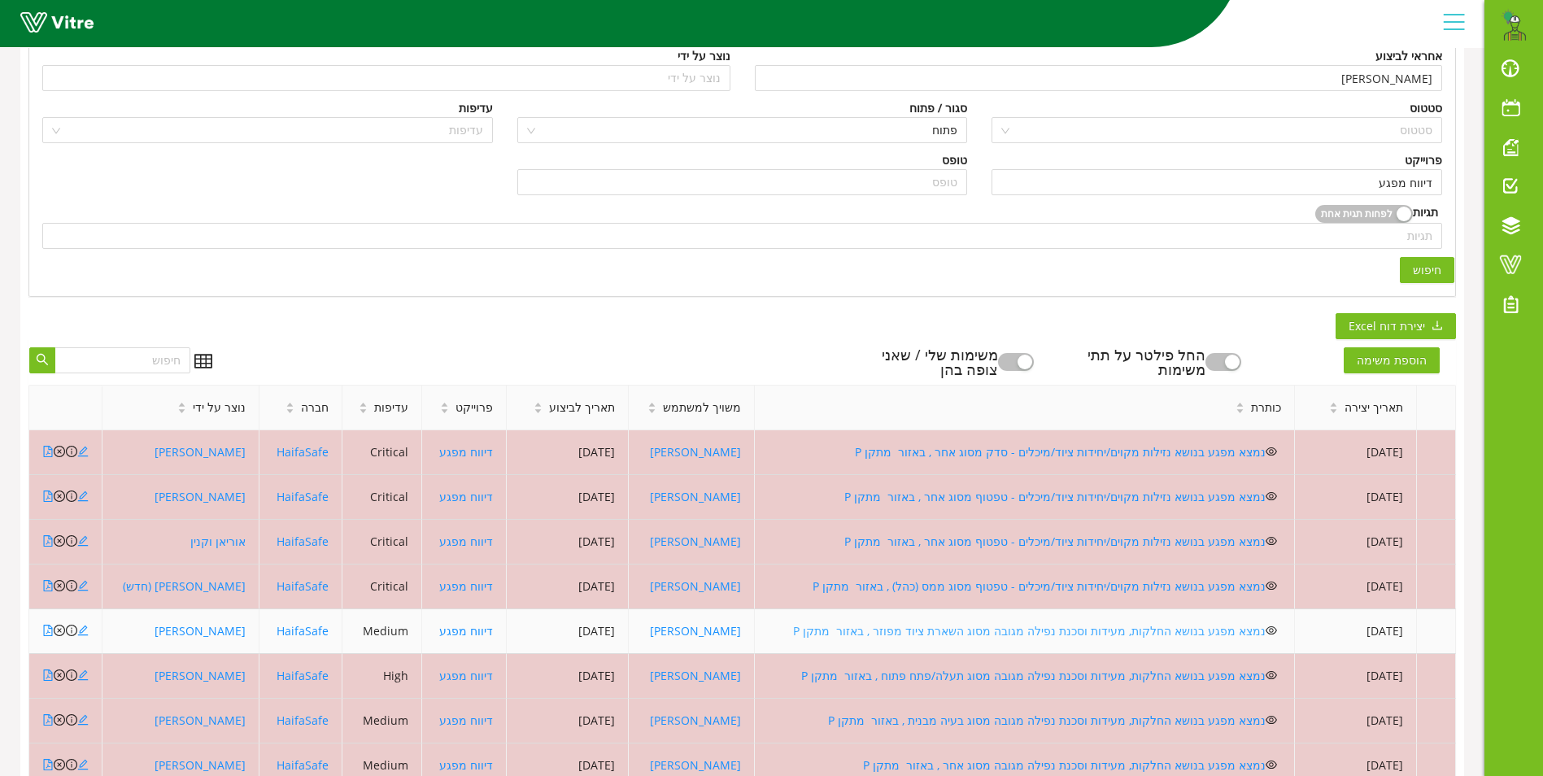
click at [941, 627] on link "נמצא מפגע בנושא החלקות, מעידות וסכנת נפילה מגובה מסוג השארת ציוד מפוזר , באזור …" at bounding box center [1029, 630] width 473 height 15
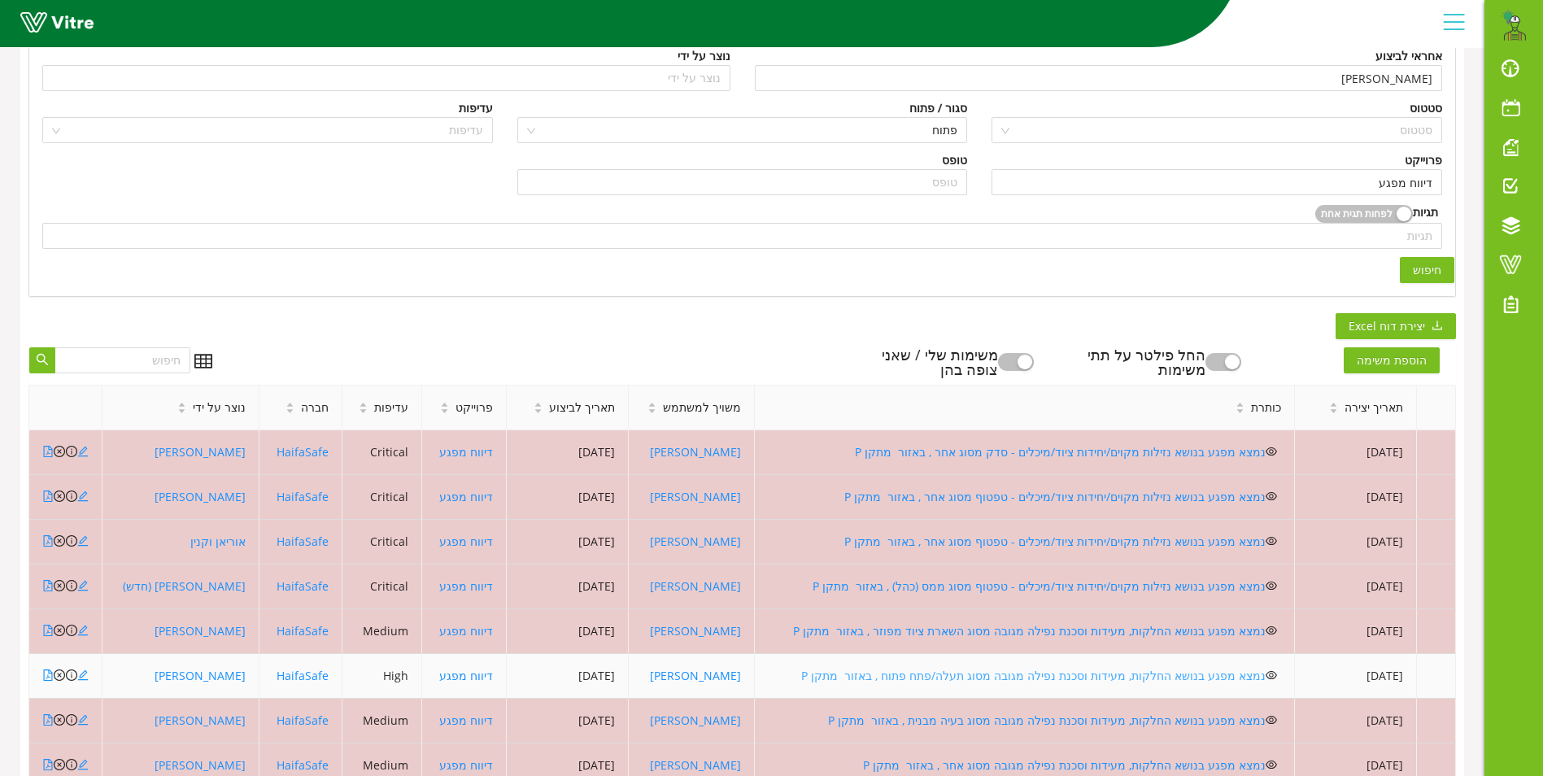
click at [1061, 674] on link "נמצא מפגע בנושא החלקות, מעידות וסכנת נפילה מגובה מסוג תעלה/פתח פתוח , באזור מתק…" at bounding box center [1033, 675] width 464 height 15
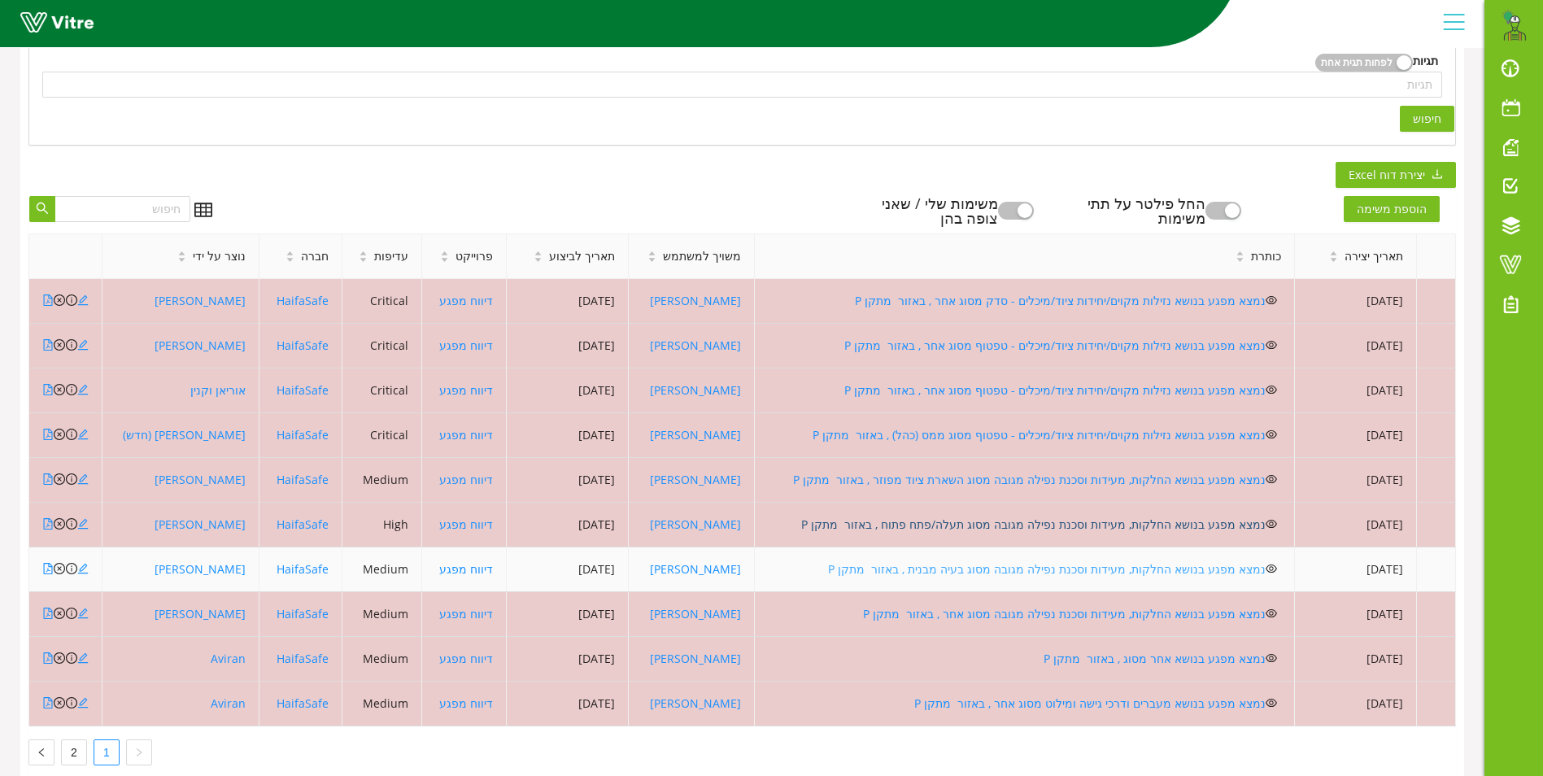
scroll to position [434, 0]
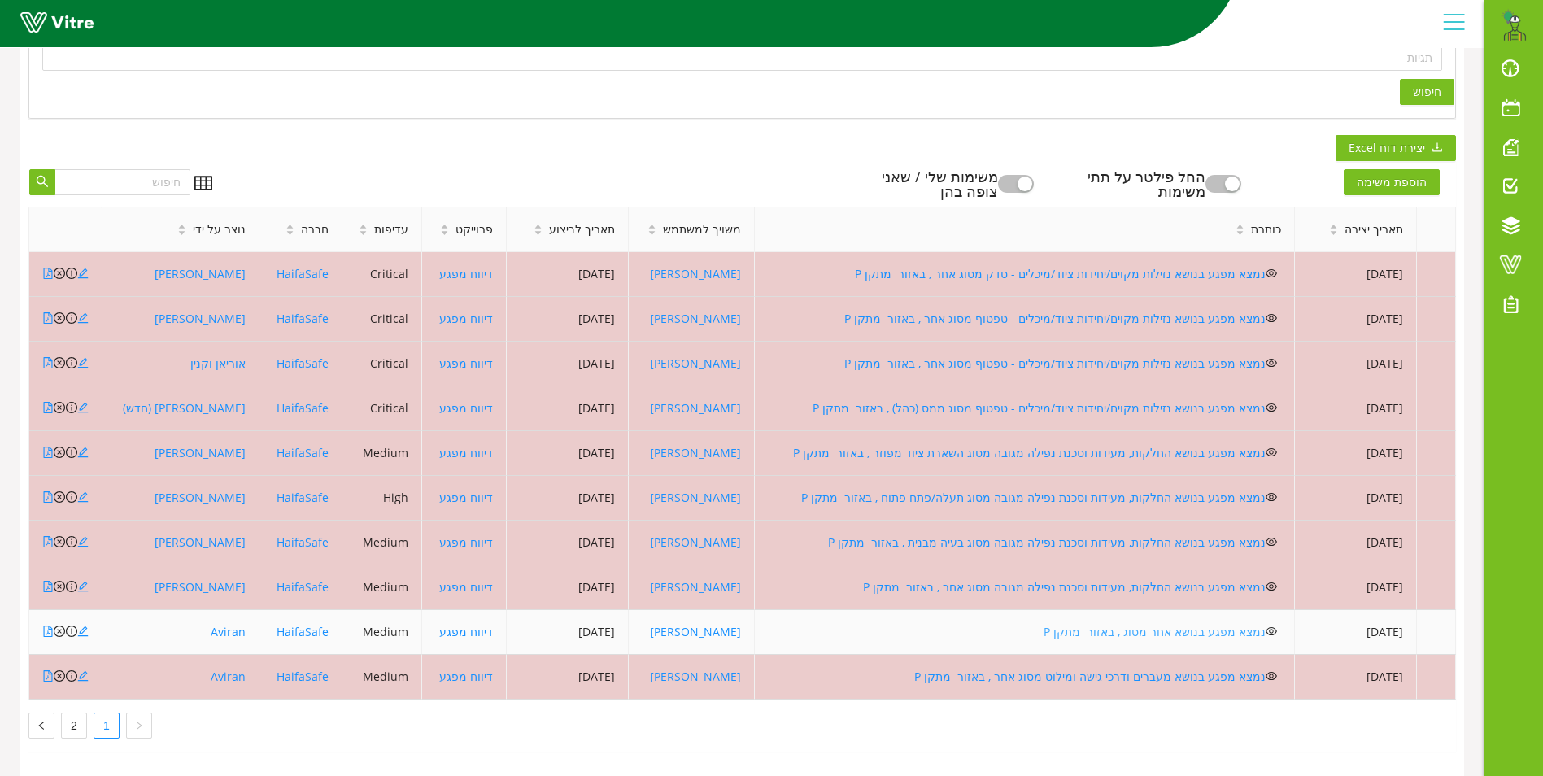
click at [1102, 624] on link "נמצא מפגע בנושא אחר מסוג , באזור מתקן P" at bounding box center [1155, 631] width 222 height 15
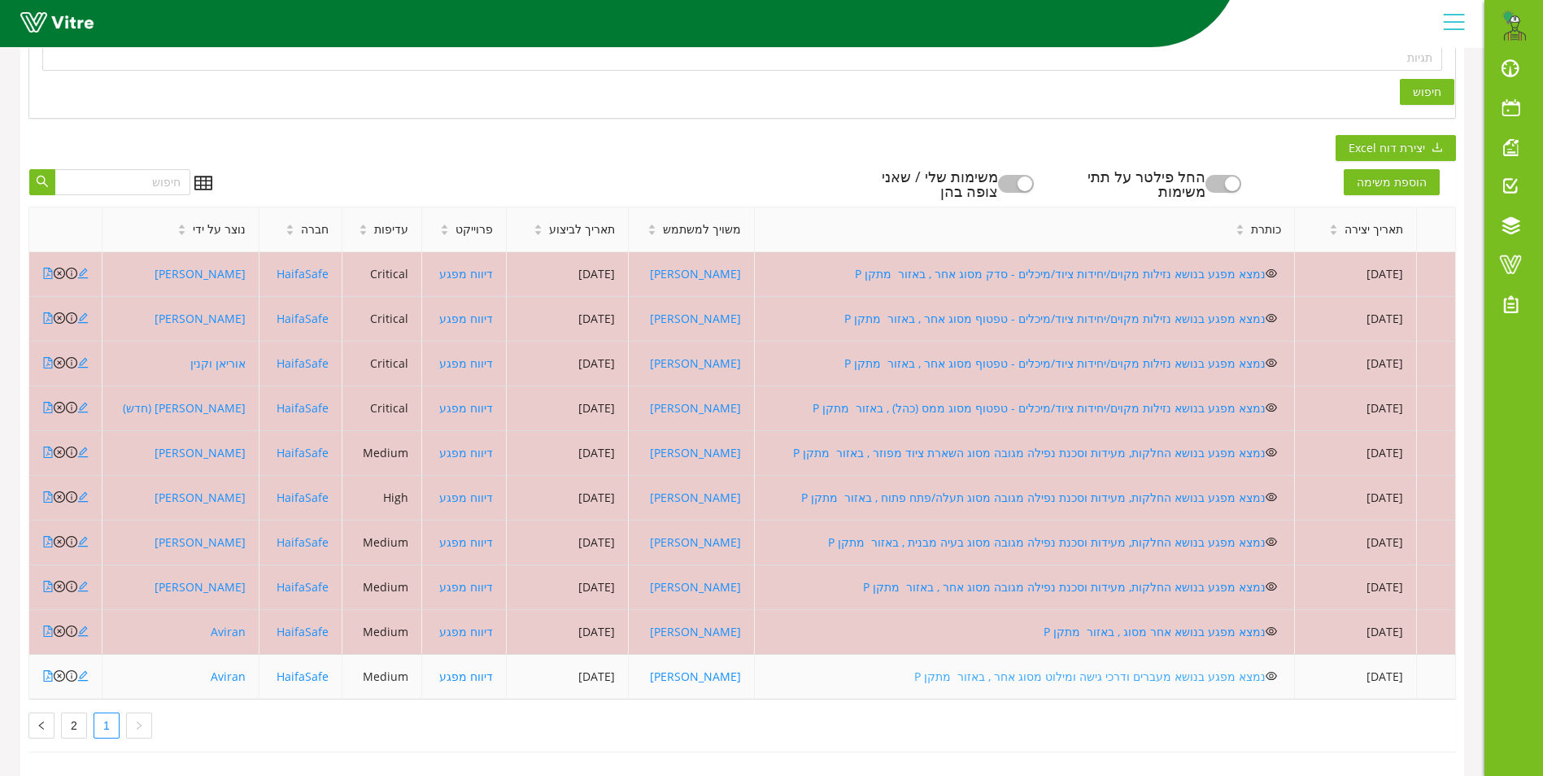
click at [1049, 669] on link "נמצא מפגע בנושא מעברים ודרכי גישה ומילוט מסוג אחר , באזור מתקן P" at bounding box center [1089, 676] width 351 height 15
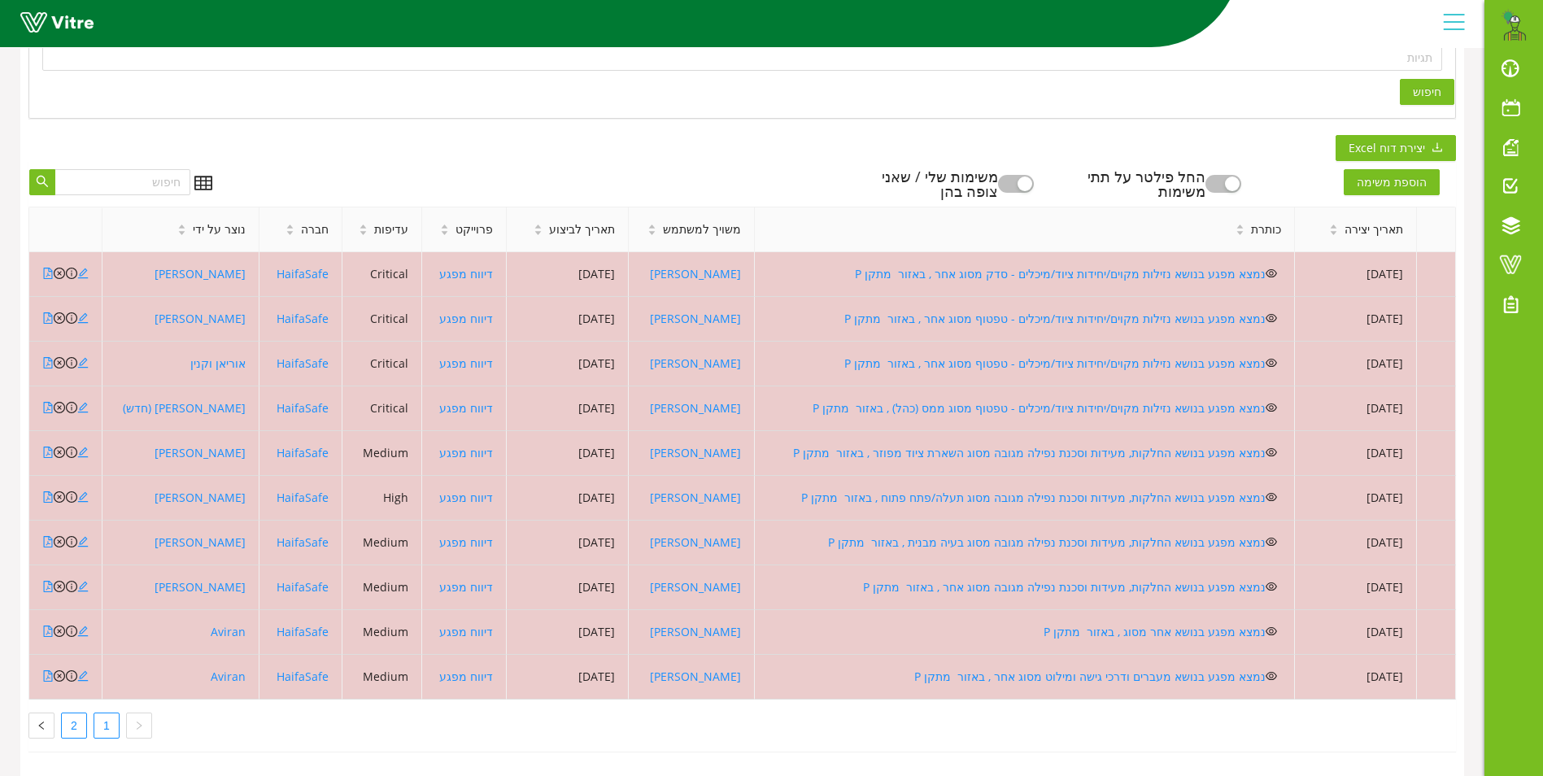
click at [80, 713] on link "2" at bounding box center [74, 725] width 24 height 24
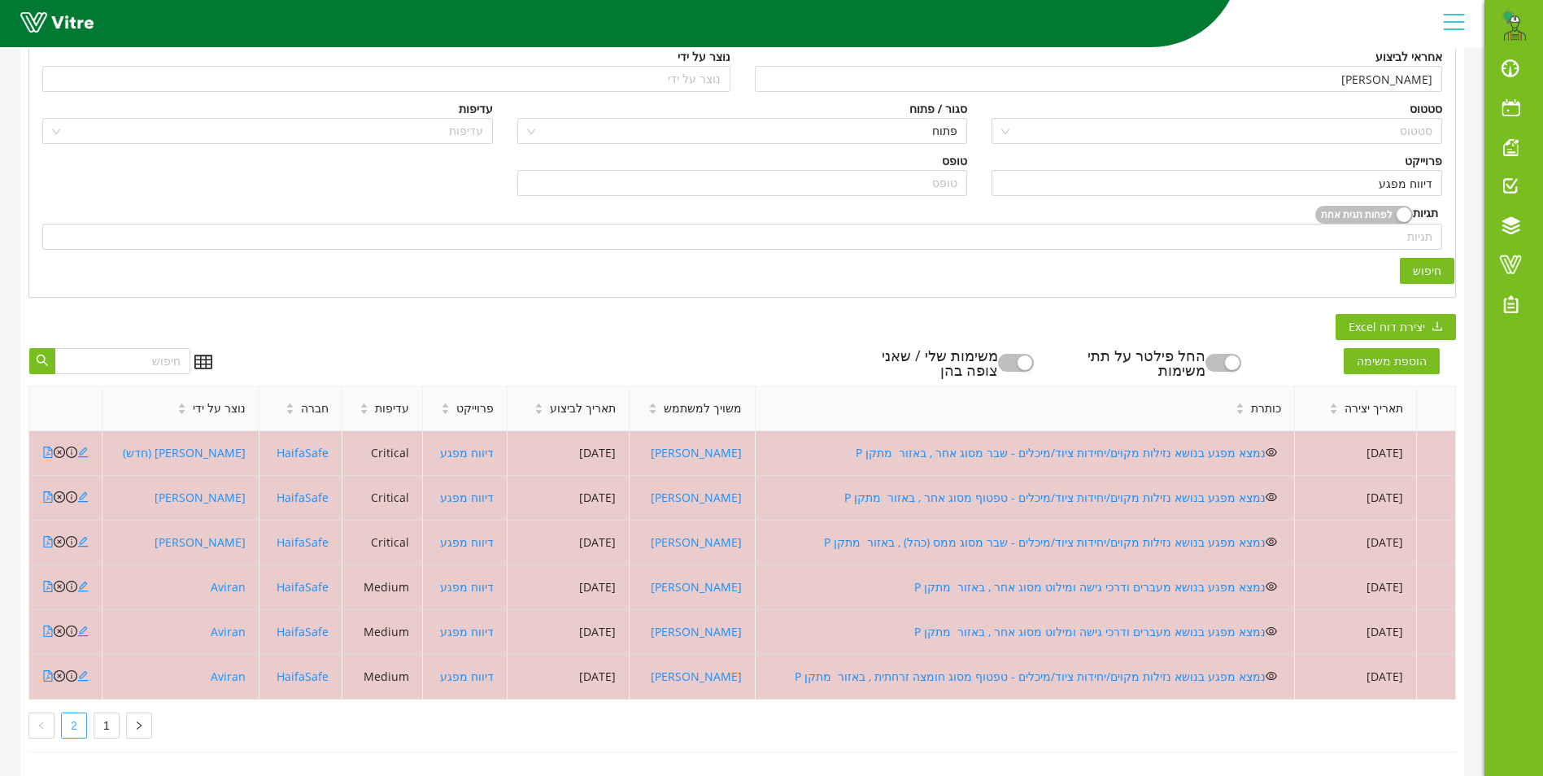
scroll to position [255, 0]
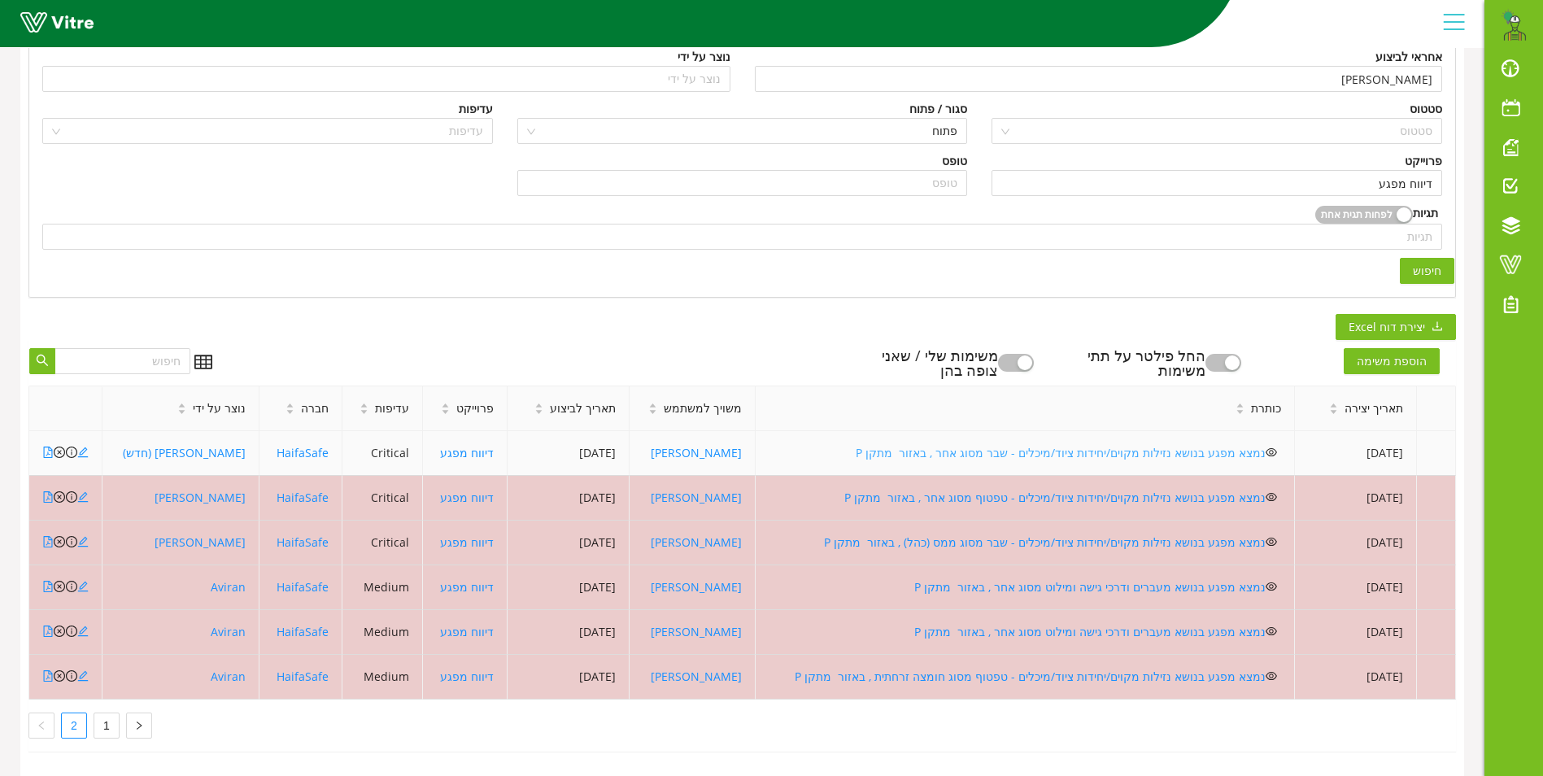
click at [1125, 445] on link "נמצא מפגע בנושא נזילות מקוים/יחידות ציוד/מיכלים - שבר מסוג אחר , באזור מתקן P" at bounding box center [1061, 452] width 410 height 15
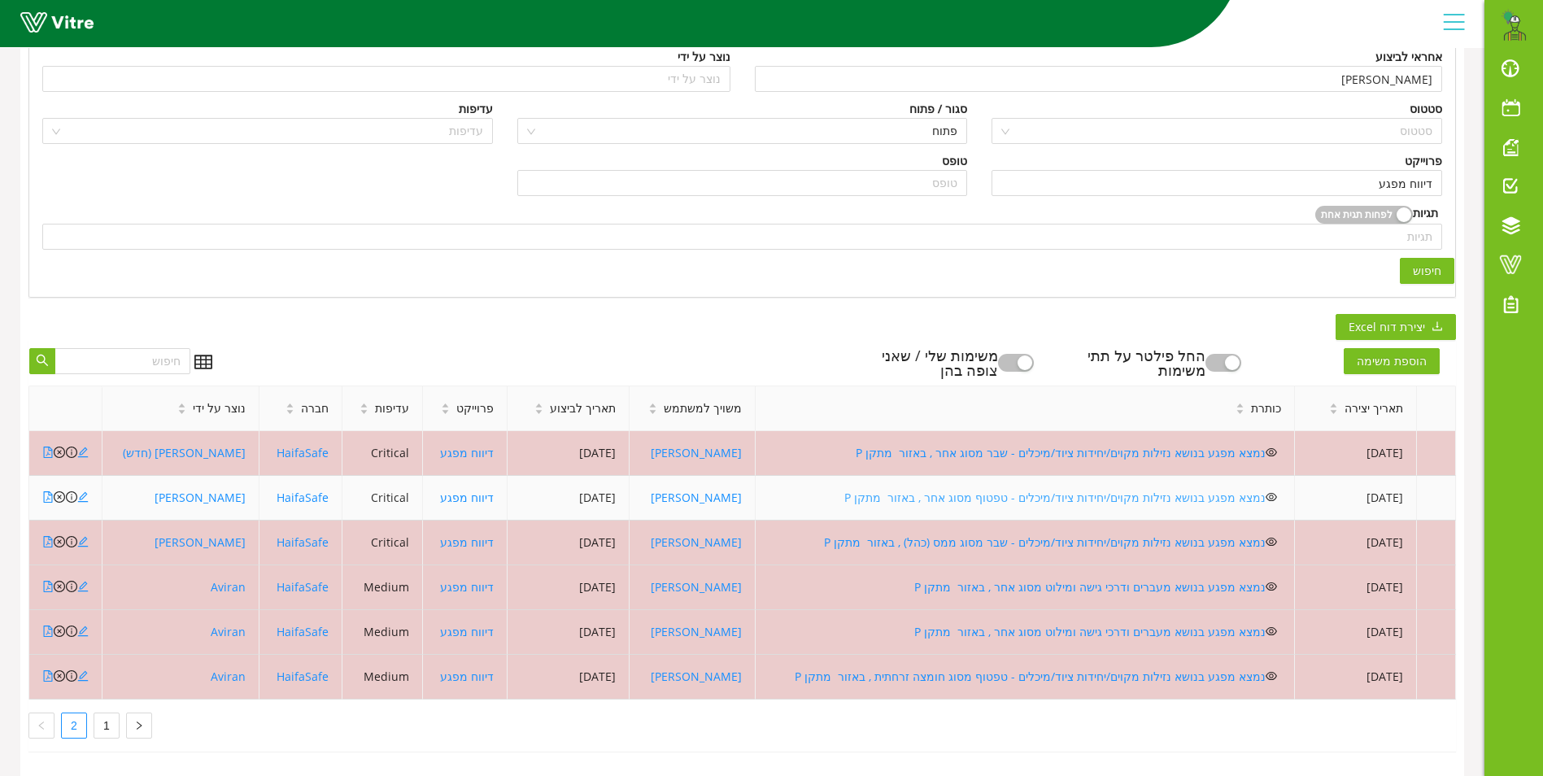
click at [966, 490] on link "נמצא מפגע בנושא נזילות מקוים/יחידות ציוד/מיכלים - טפטוף מסוג אחר , באזור מתקן P" at bounding box center [1054, 497] width 421 height 15
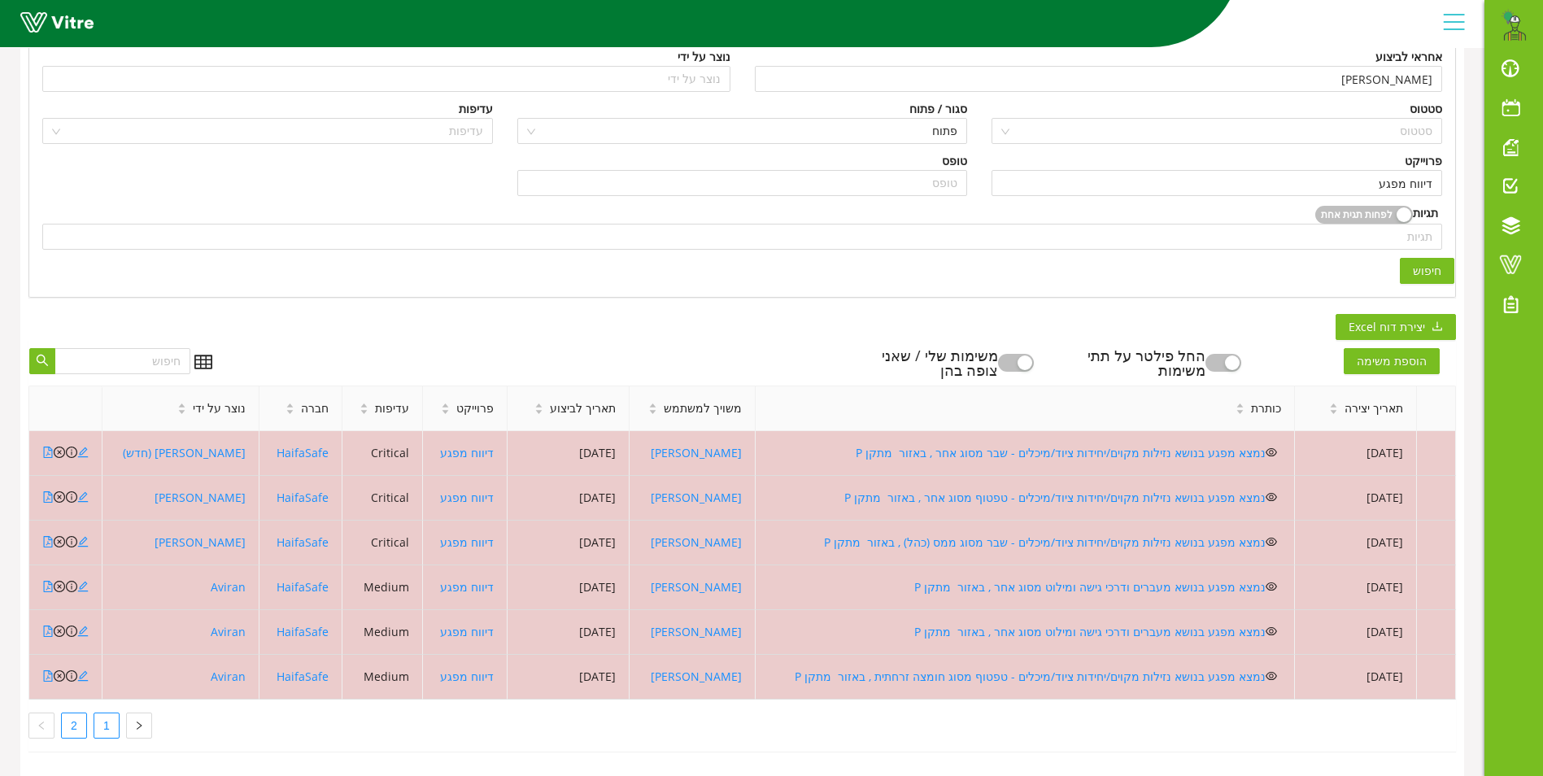
click at [105, 713] on link "1" at bounding box center [106, 725] width 24 height 24
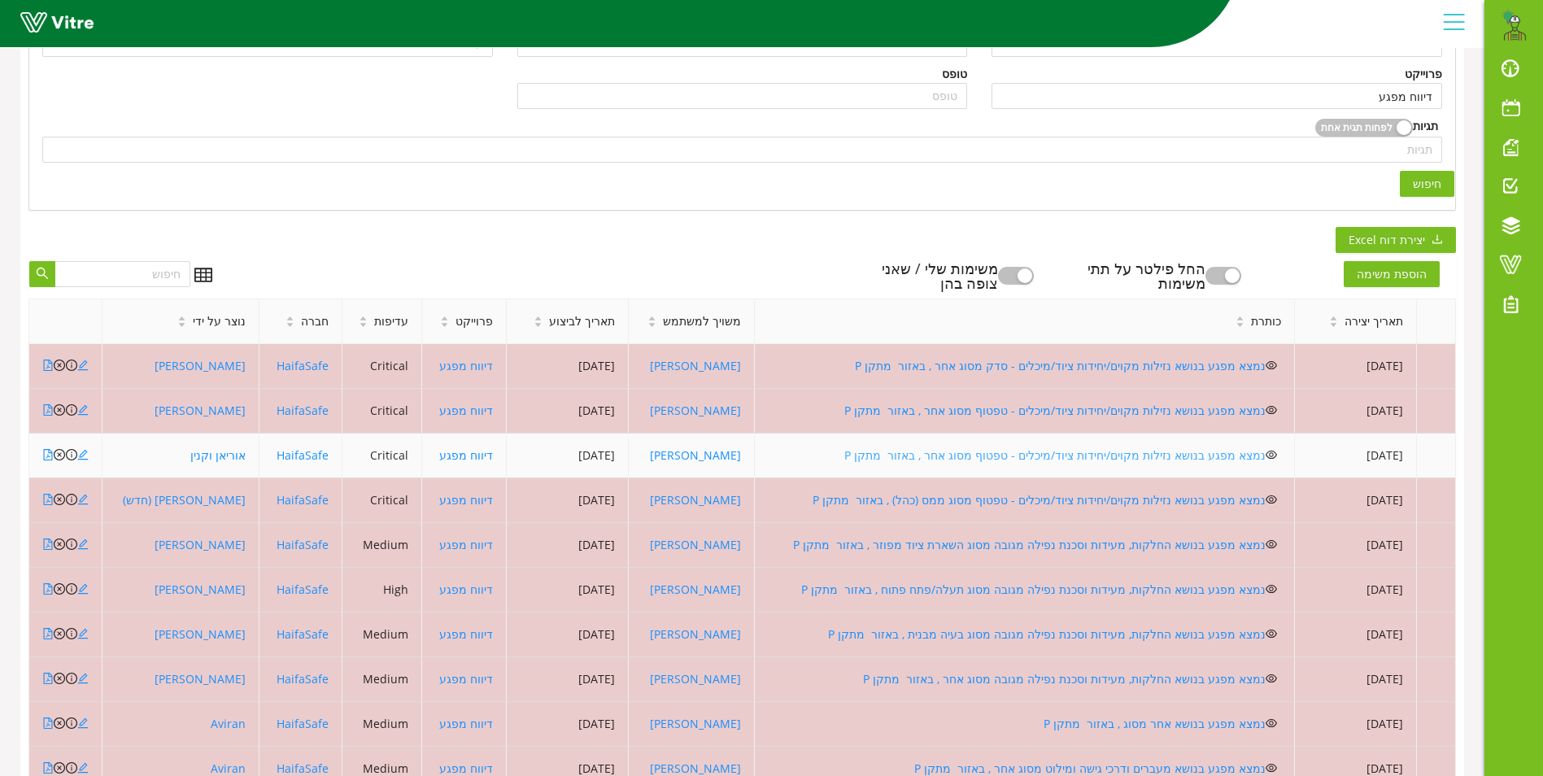
scroll to position [434, 0]
